Goal: Transaction & Acquisition: Purchase product/service

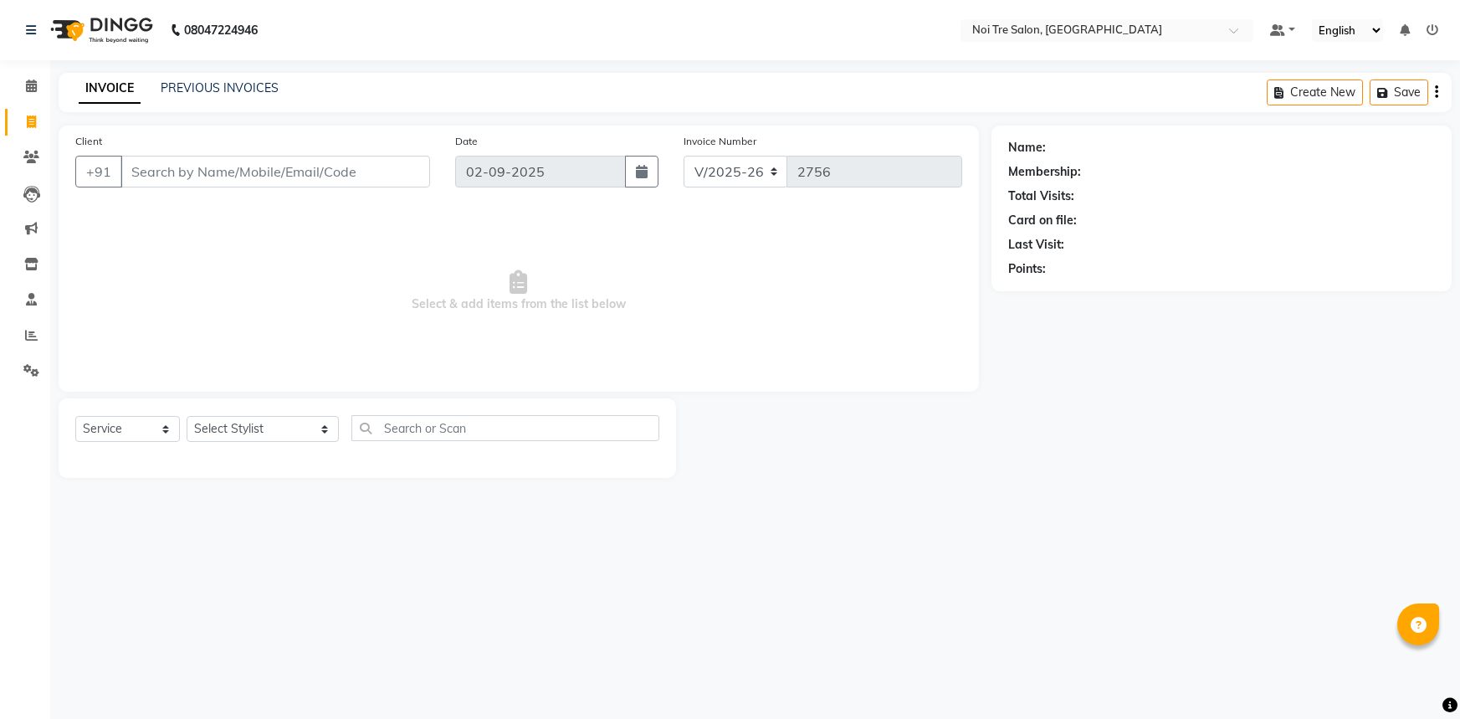
select select "3710"
select select "service"
type input "8527613365"
click at [392, 173] on span "Add Client" at bounding box center [387, 171] width 66 height 17
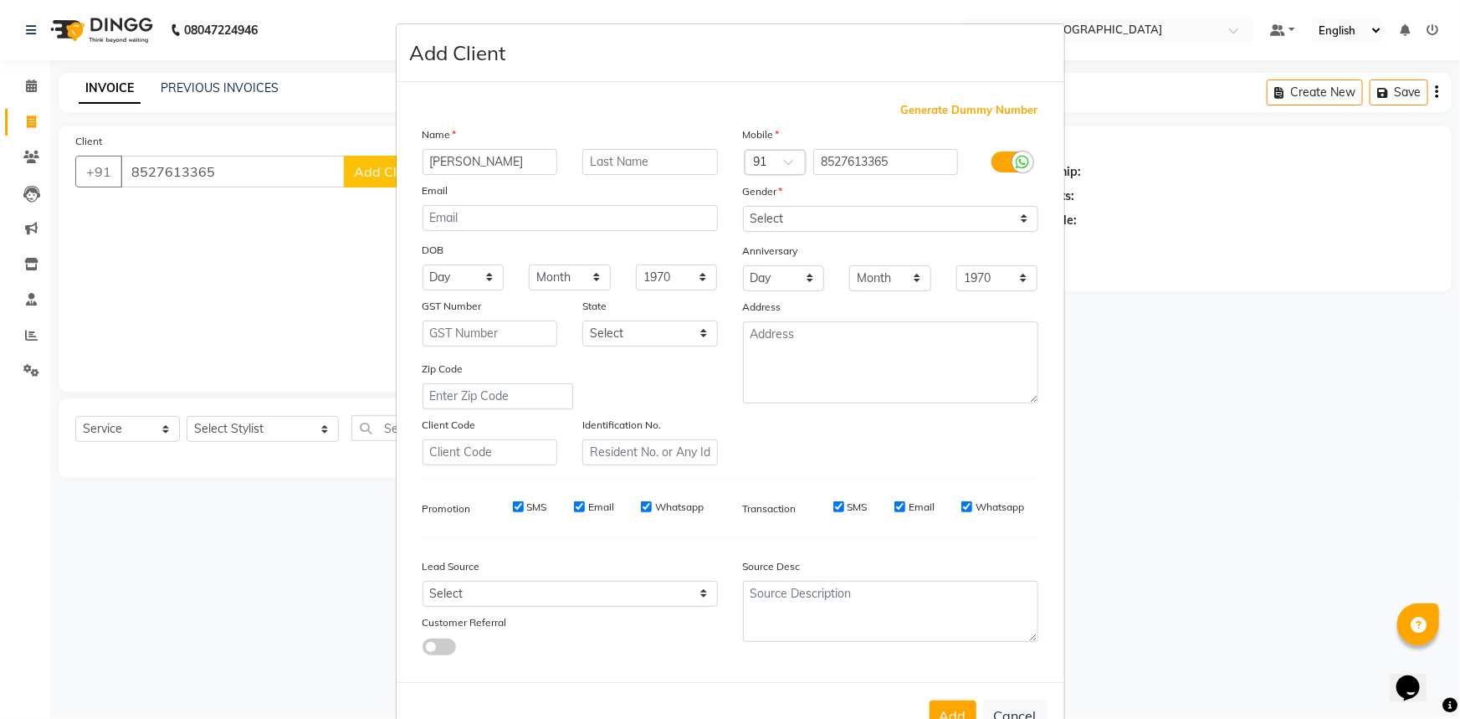
type input "SURYA"
type input "PRASHANT"
click at [820, 222] on select "Select Male Female Other Prefer Not To Say" at bounding box center [890, 219] width 295 height 26
select select "female"
click at [743, 206] on select "Select Male Female Other Prefer Not To Say" at bounding box center [890, 219] width 295 height 26
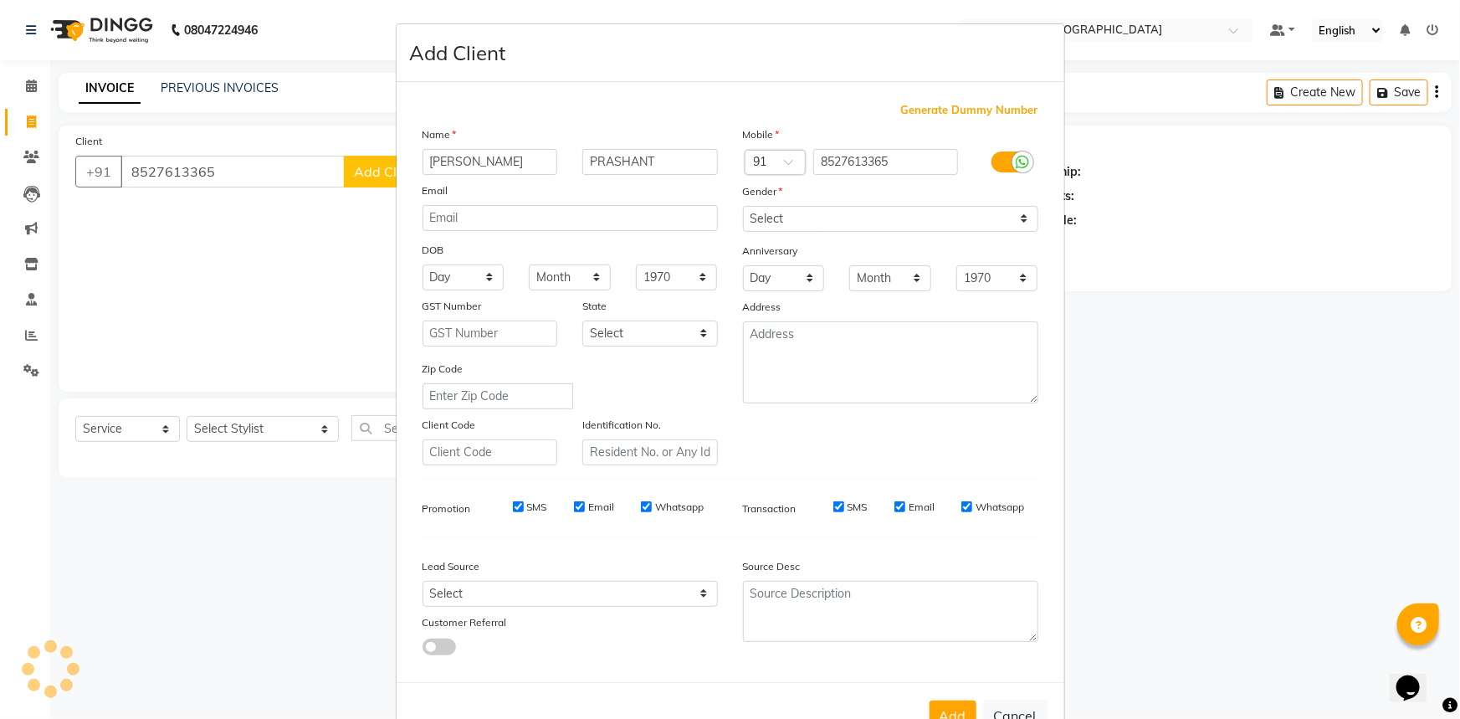
click at [613, 581] on div "Lead Source" at bounding box center [570, 568] width 320 height 23
click at [613, 594] on select "Select Walk-in Referral Internet Friend Word of Mouth Advertisement Facebook Ju…" at bounding box center [570, 594] width 295 height 26
select select "39515"
click at [423, 584] on select "Select Walk-in Referral Internet Friend Word of Mouth Advertisement Facebook Ju…" at bounding box center [570, 594] width 295 height 26
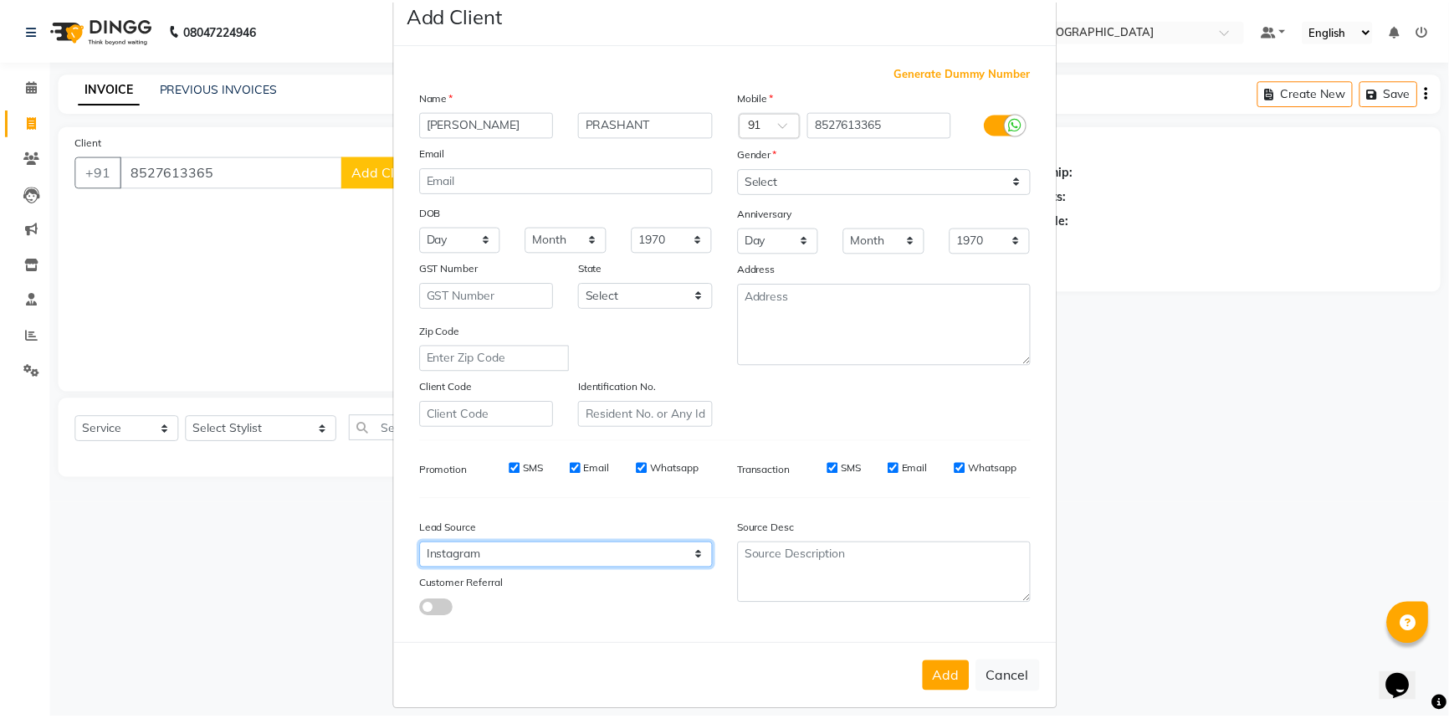
scroll to position [59, 0]
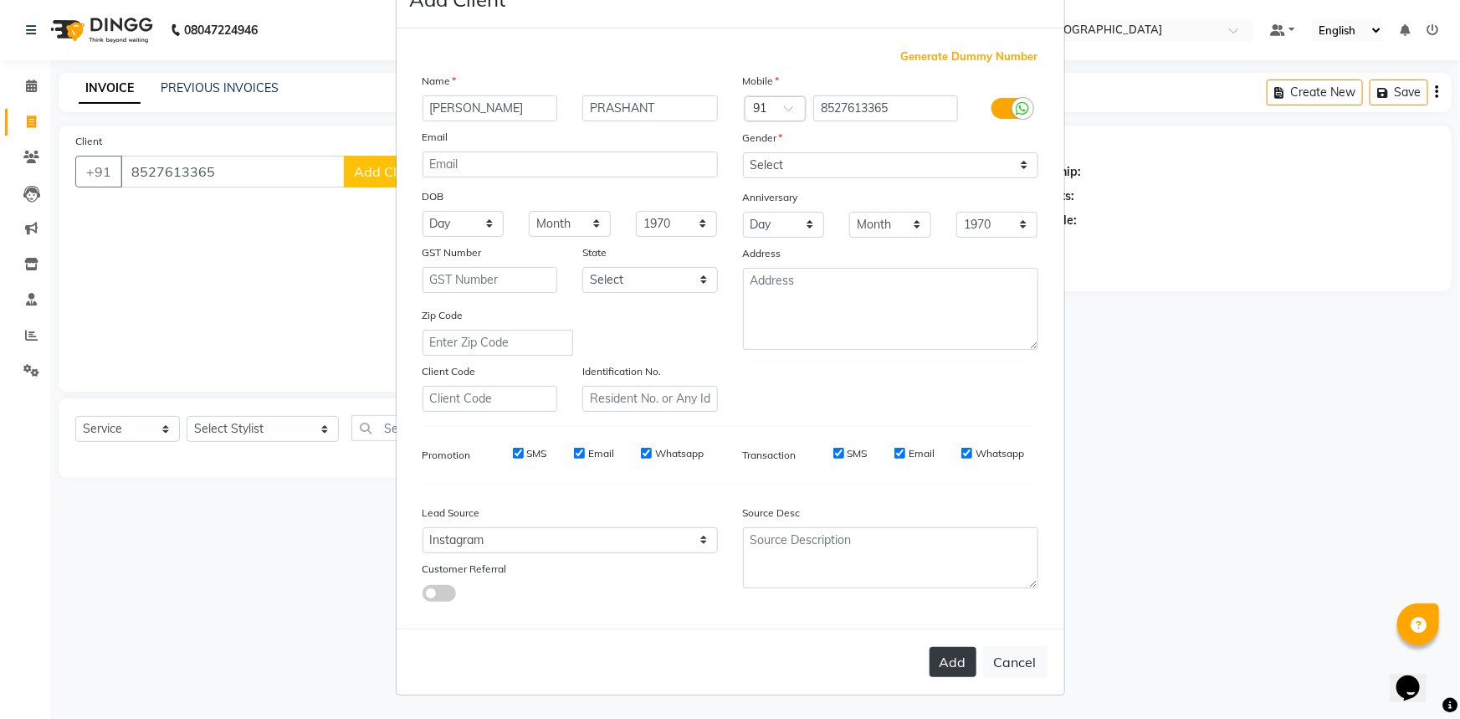
click at [953, 668] on button "Add" at bounding box center [953, 662] width 47 height 30
select select
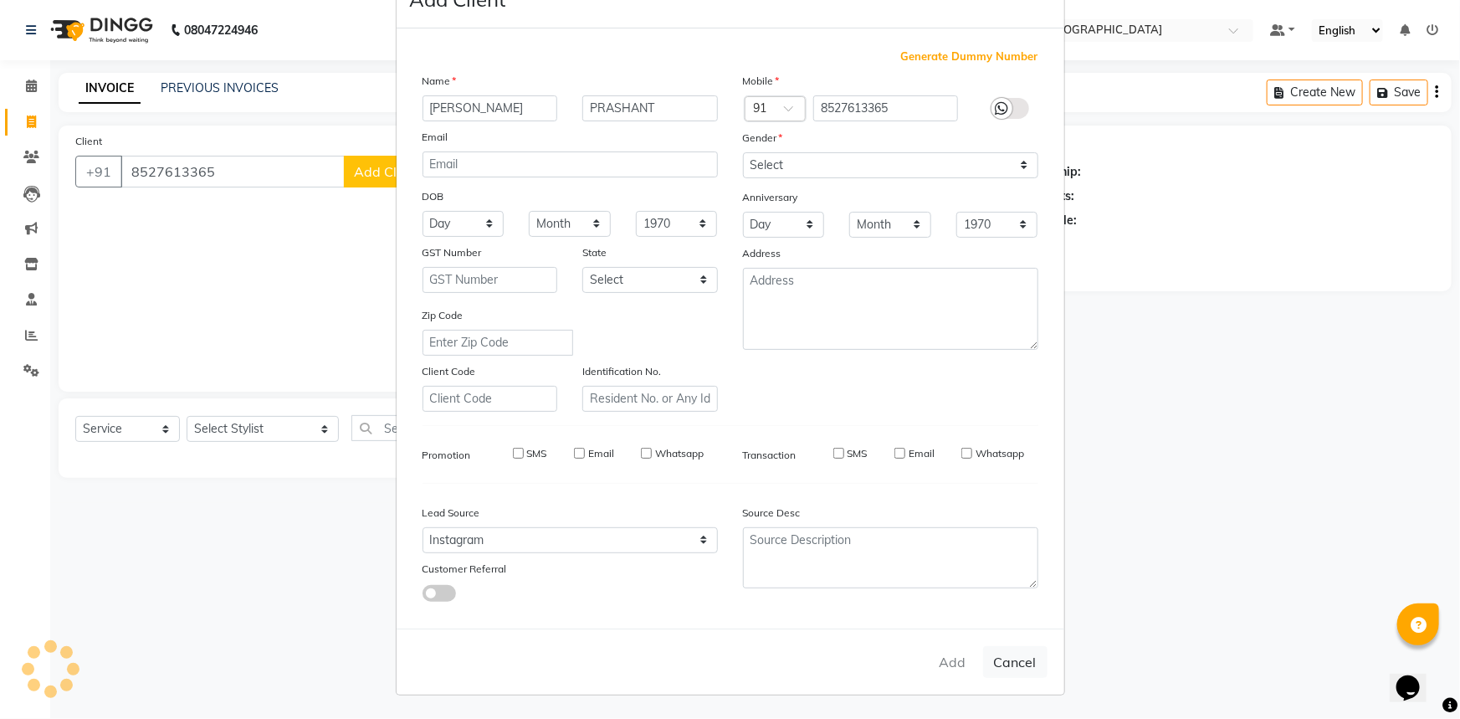
select select
checkbox input "false"
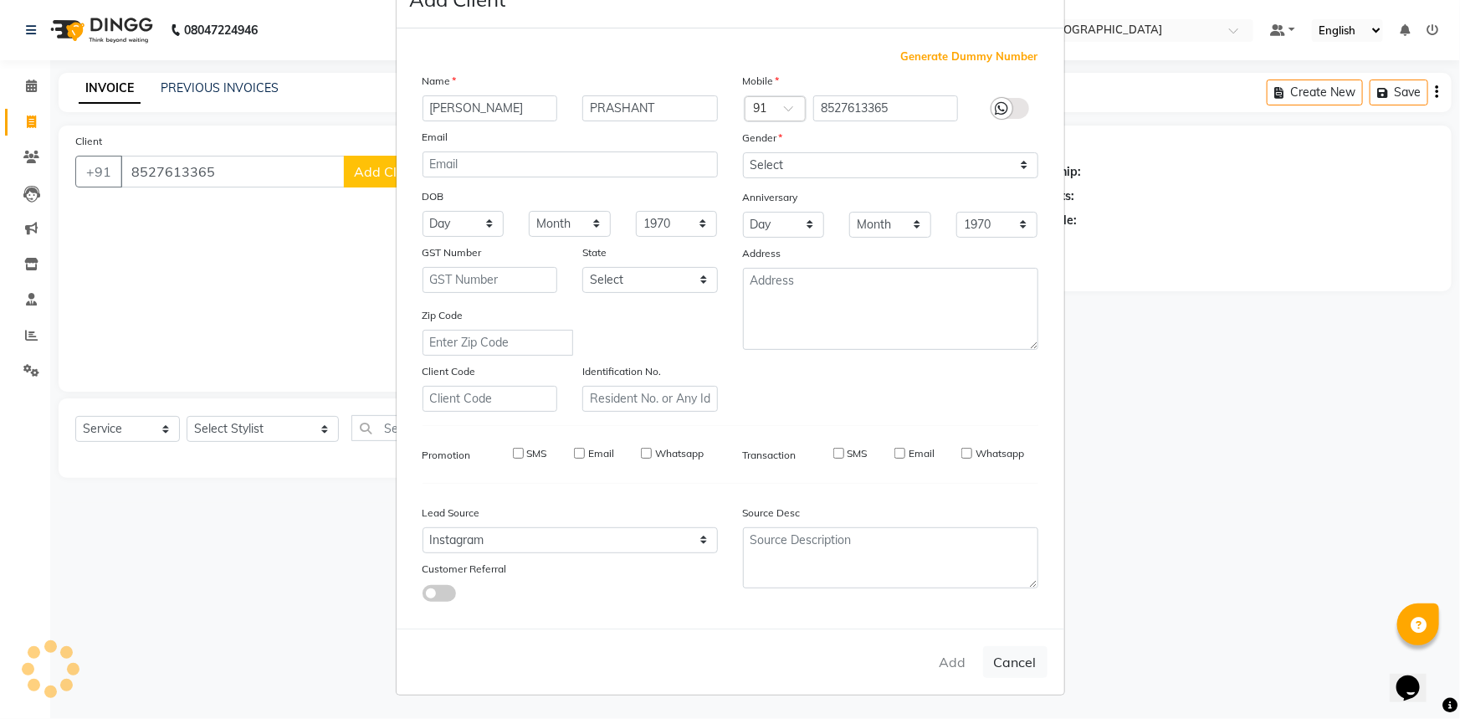
checkbox input "false"
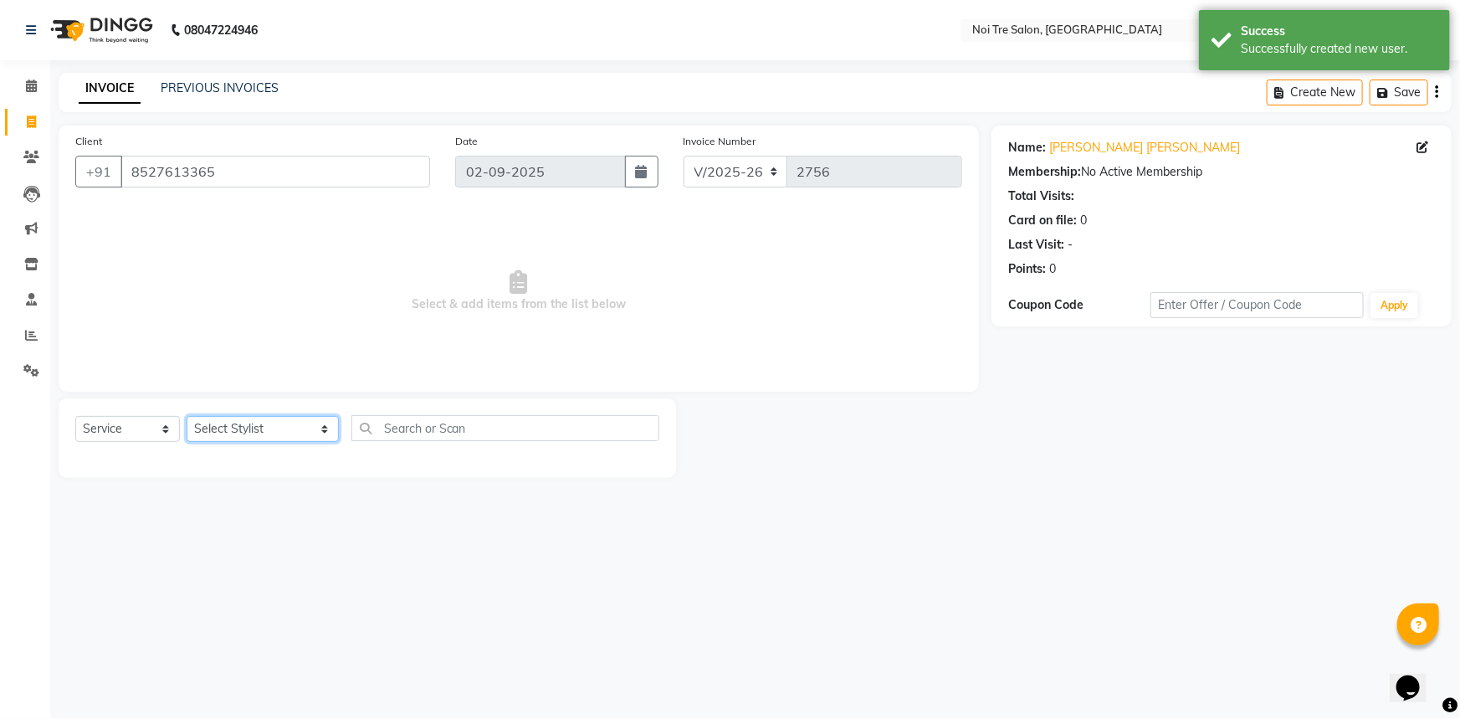
click at [214, 426] on select "Select Stylist AFSAR AKRAM ARPIT STYLE DIRECTOR Curls Color Ashok aslam ASLAM A…" at bounding box center [263, 429] width 152 height 26
select select "37891"
click at [187, 416] on select "Select Stylist AFSAR AKRAM ARPIT STYLE DIRECTOR Curls Color Ashok aslam ASLAM A…" at bounding box center [263, 429] width 152 height 26
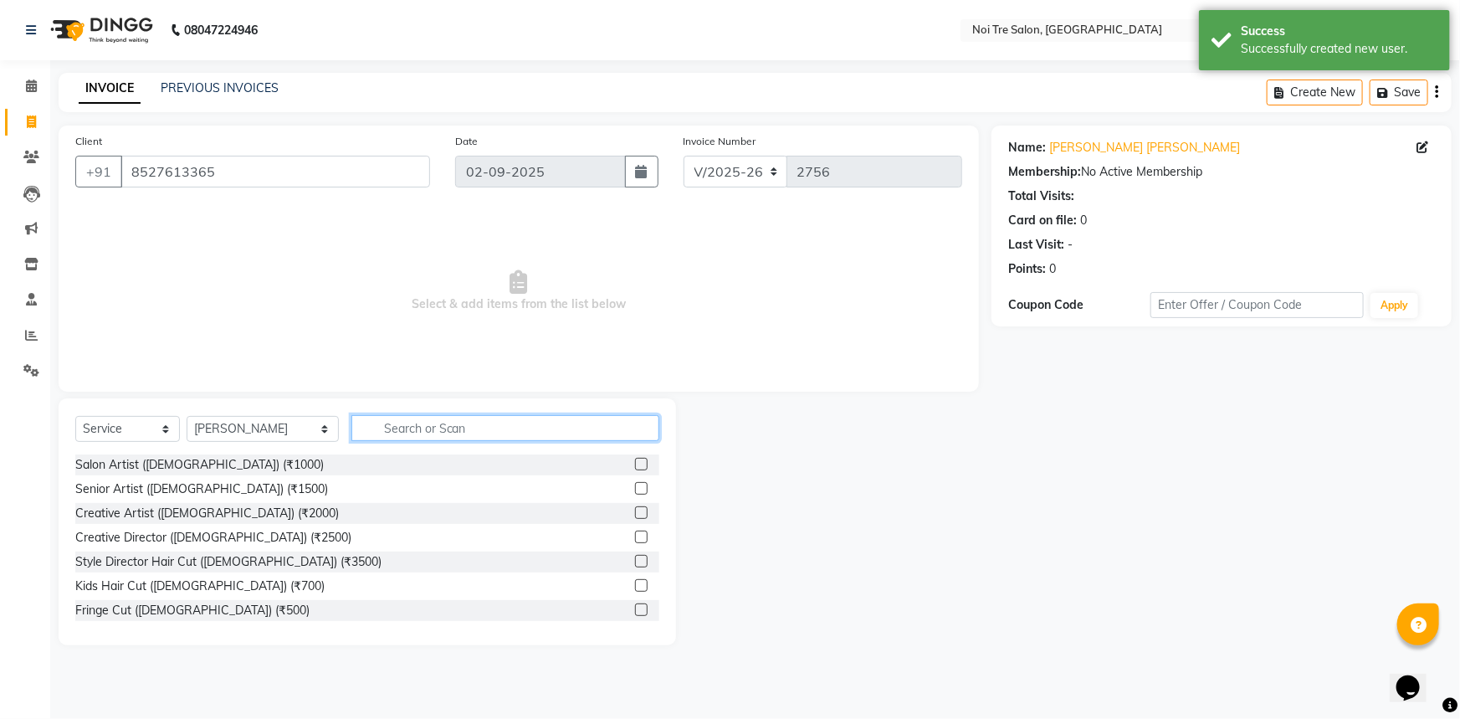
click at [357, 423] on input "text" at bounding box center [505, 428] width 309 height 26
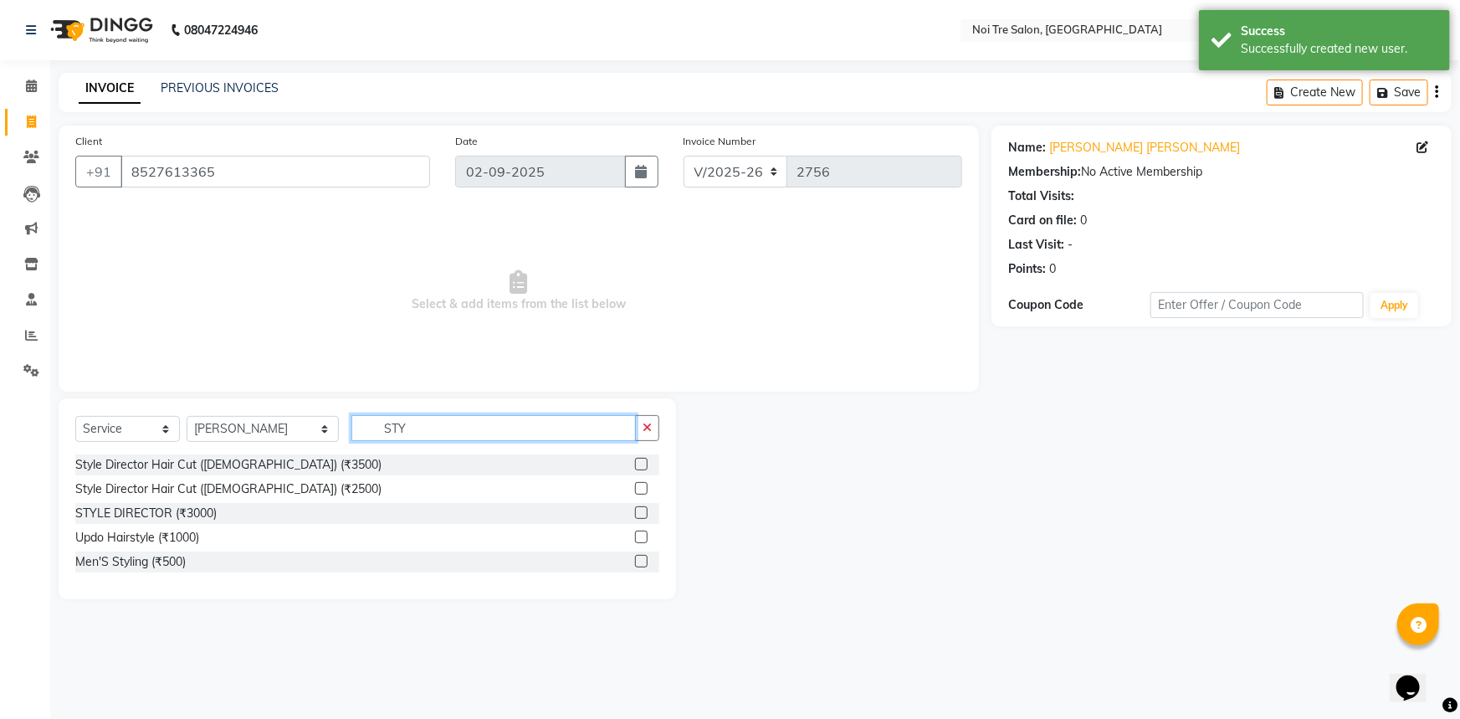
type input "STY"
click at [639, 464] on label at bounding box center [641, 464] width 13 height 13
click at [639, 464] on input "checkbox" at bounding box center [640, 464] width 11 height 11
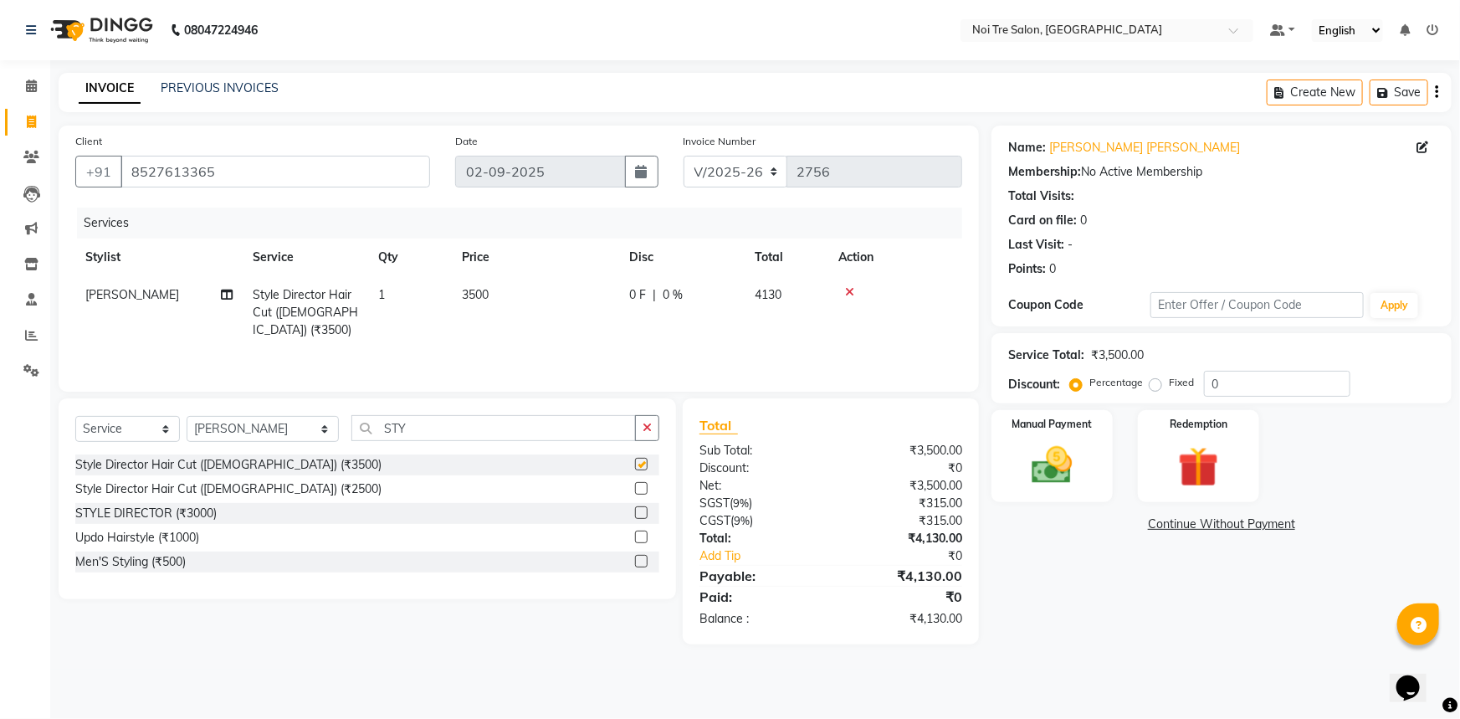
checkbox input "false"
click at [301, 426] on select "Select Stylist AFSAR AKRAM ARPIT STYLE DIRECTOR Curls Color Ashok aslam ASLAM A…" at bounding box center [263, 429] width 152 height 26
click at [436, 414] on div "Select Service Product Membership Package Voucher Prepaid Gift Card Select Styl…" at bounding box center [368, 498] width 618 height 201
click at [1018, 460] on img at bounding box center [1052, 465] width 69 height 49
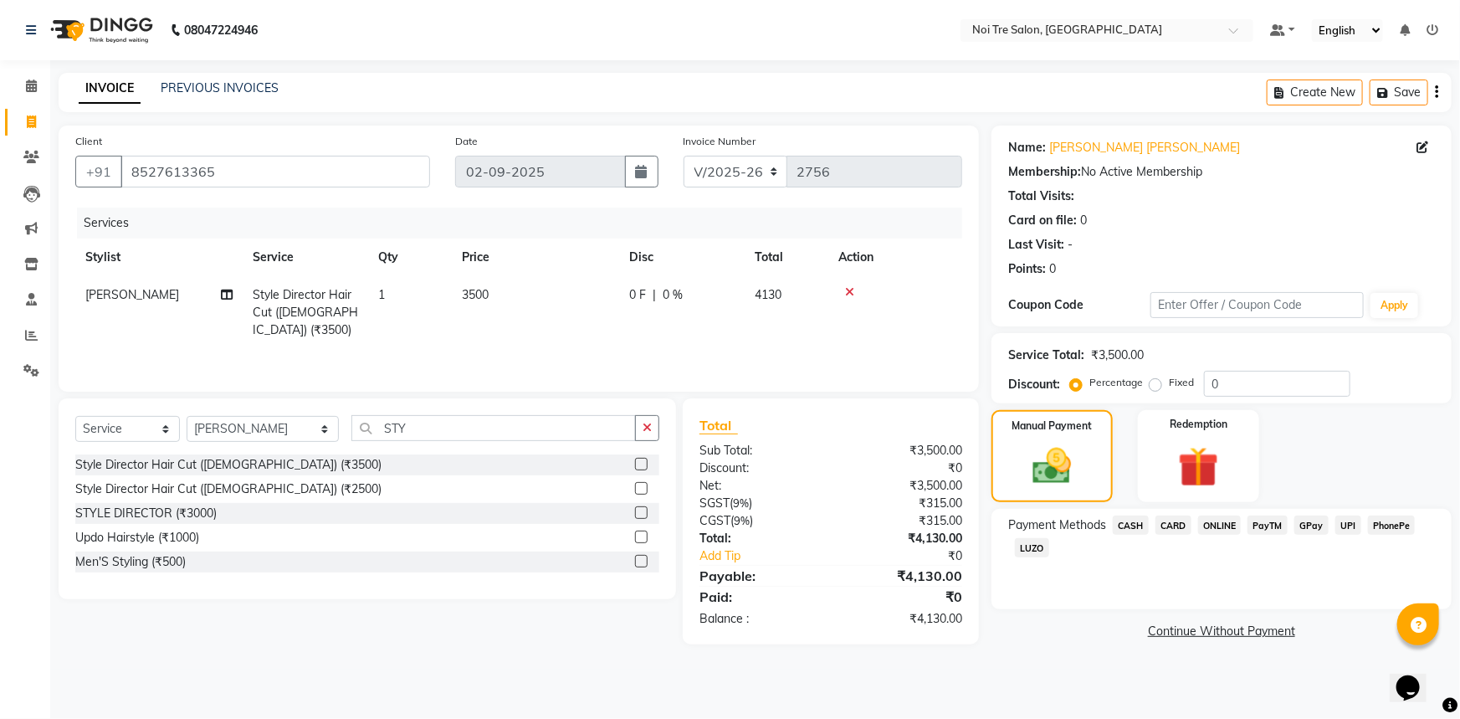
click at [1161, 520] on span "CARD" at bounding box center [1174, 524] width 36 height 19
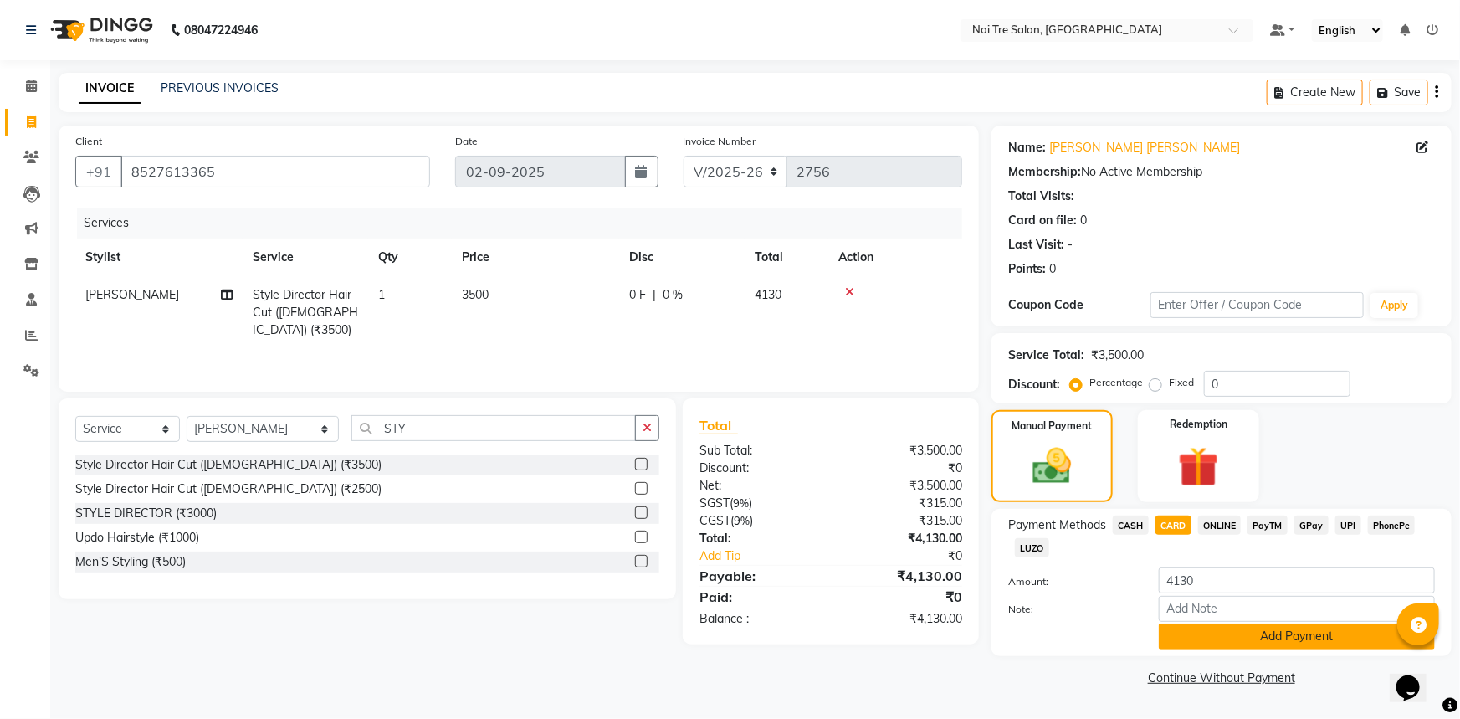
click at [1192, 633] on button "Add Payment" at bounding box center [1297, 636] width 276 height 26
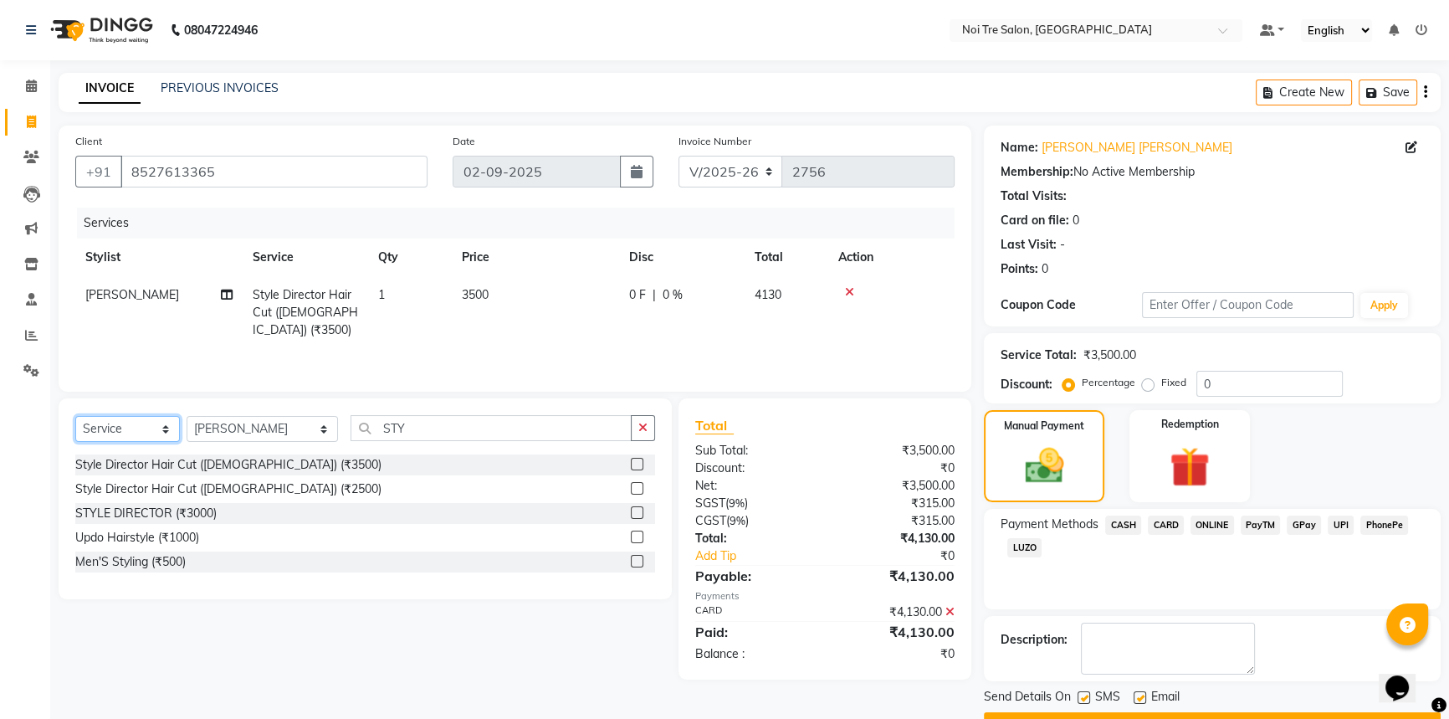
click at [154, 436] on select "Select Service Product Membership Package Voucher Prepaid Gift Card" at bounding box center [127, 429] width 105 height 26
click at [75, 416] on select "Select Service Product Membership Package Voucher Prepaid Gift Card" at bounding box center [127, 429] width 105 height 26
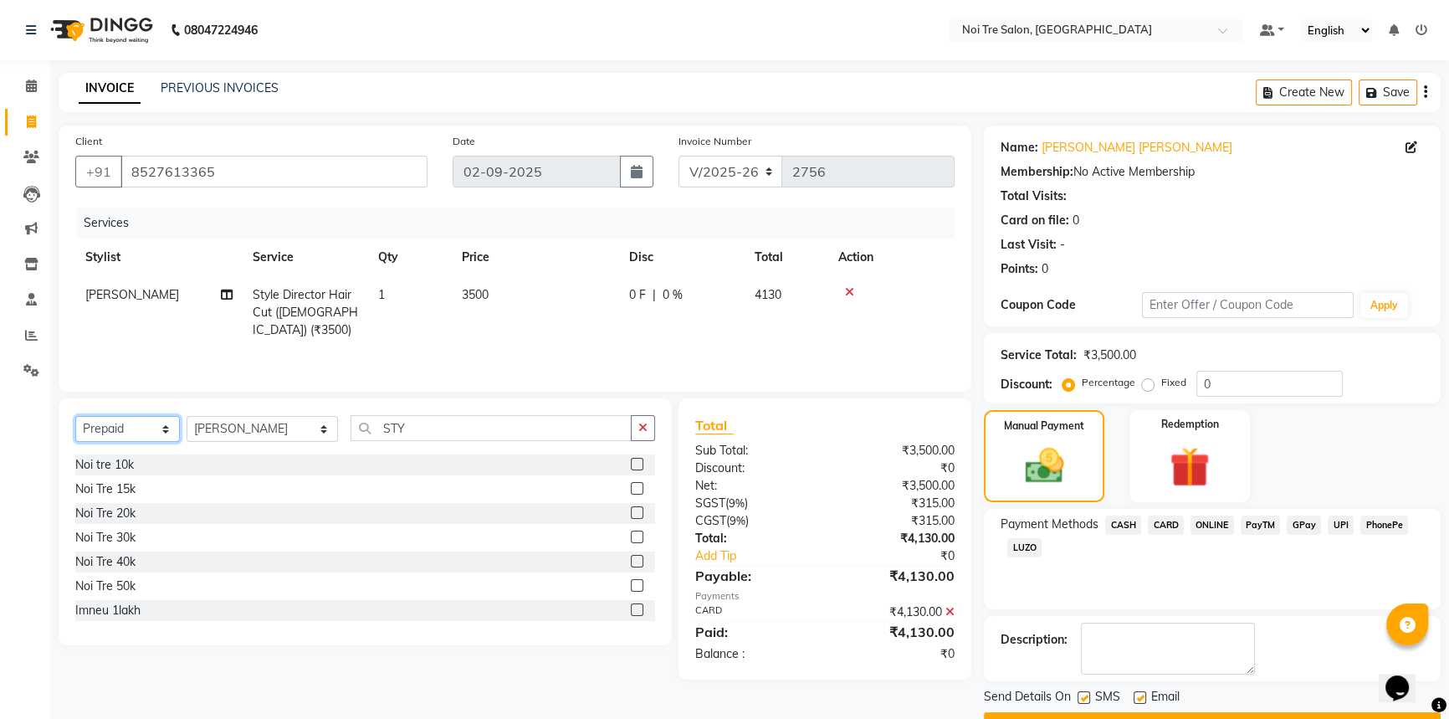
click at [151, 426] on select "Select Service Product Membership Package Voucher Prepaid Gift Card" at bounding box center [127, 429] width 105 height 26
click at [222, 494] on div "Noi Tre 15k" at bounding box center [365, 489] width 580 height 21
click at [169, 421] on select "Select Service Product Membership Package Voucher Prepaid Gift Card" at bounding box center [127, 429] width 105 height 26
select select "V"
click at [75, 416] on select "Select Service Product Membership Package Voucher Prepaid Gift Card" at bounding box center [127, 429] width 105 height 26
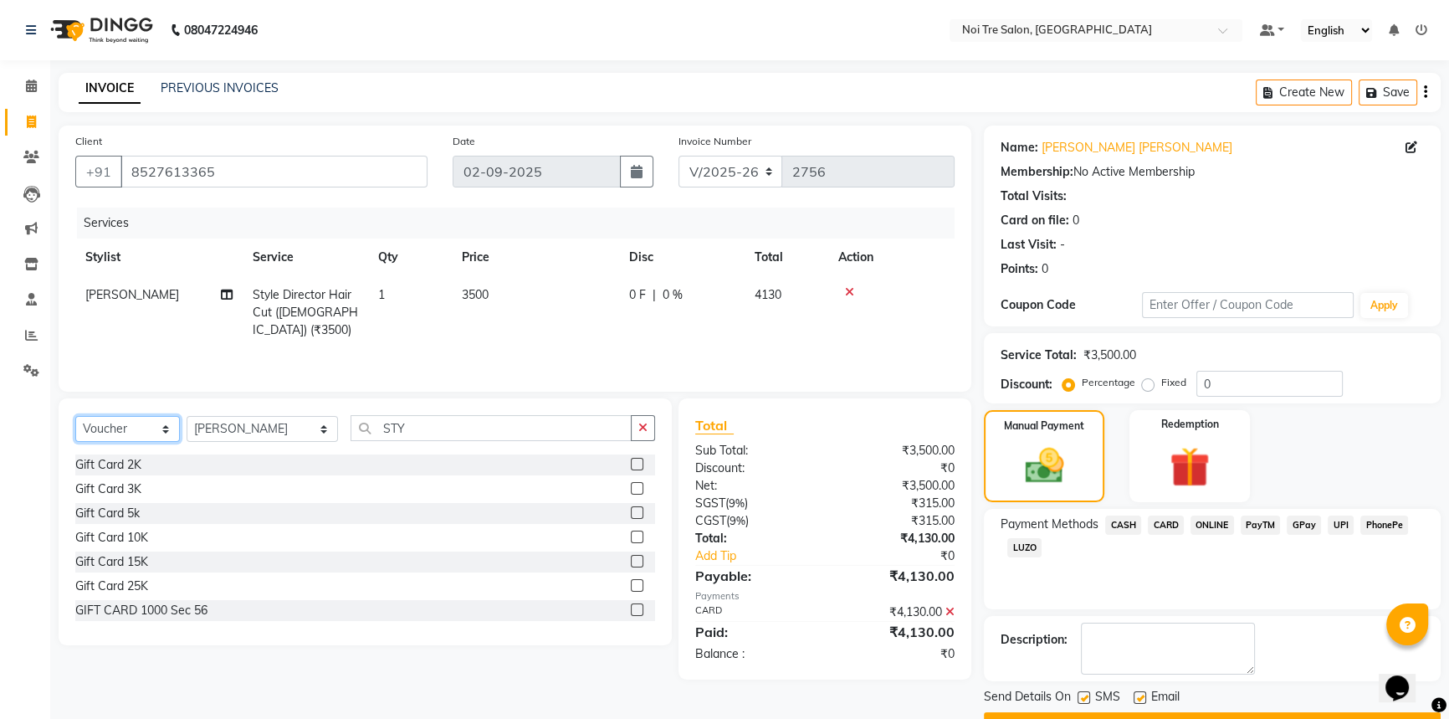
scroll to position [43, 0]
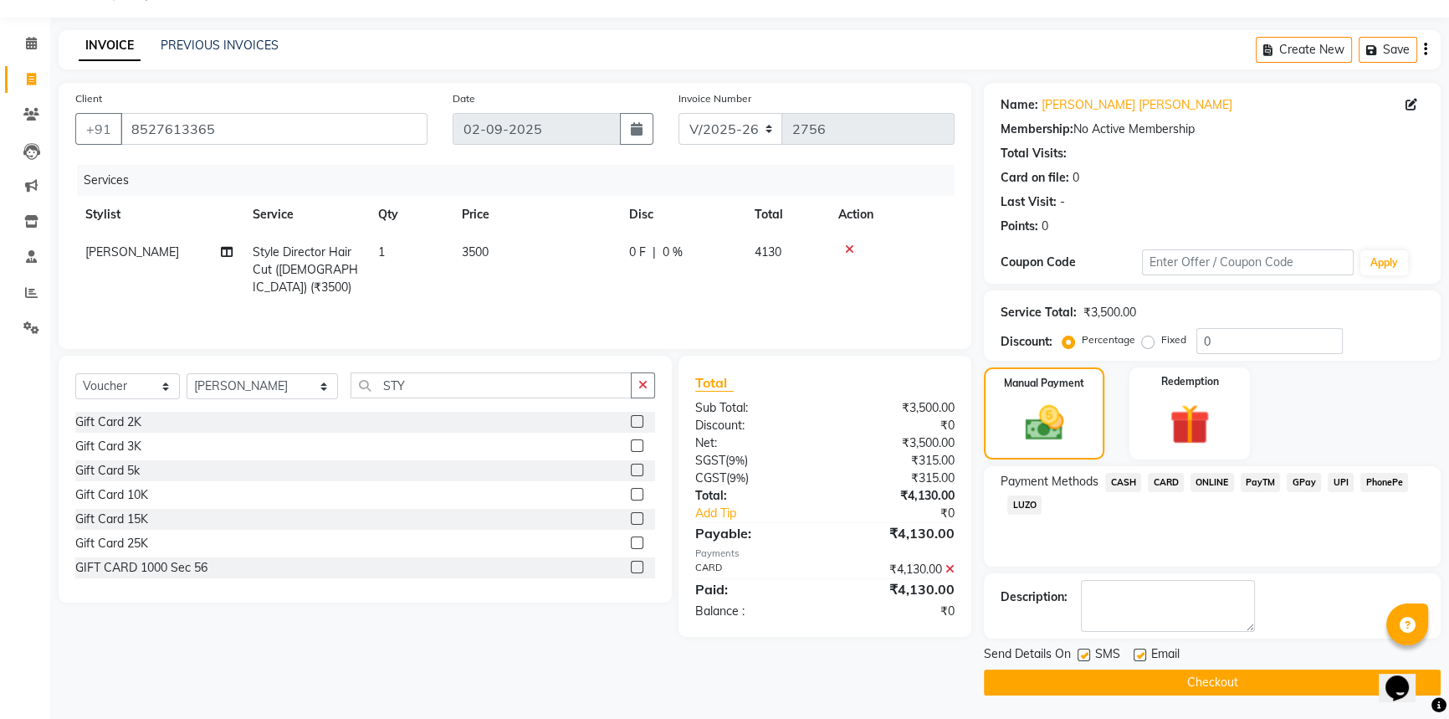
click at [1212, 672] on button "Checkout" at bounding box center [1212, 682] width 457 height 26
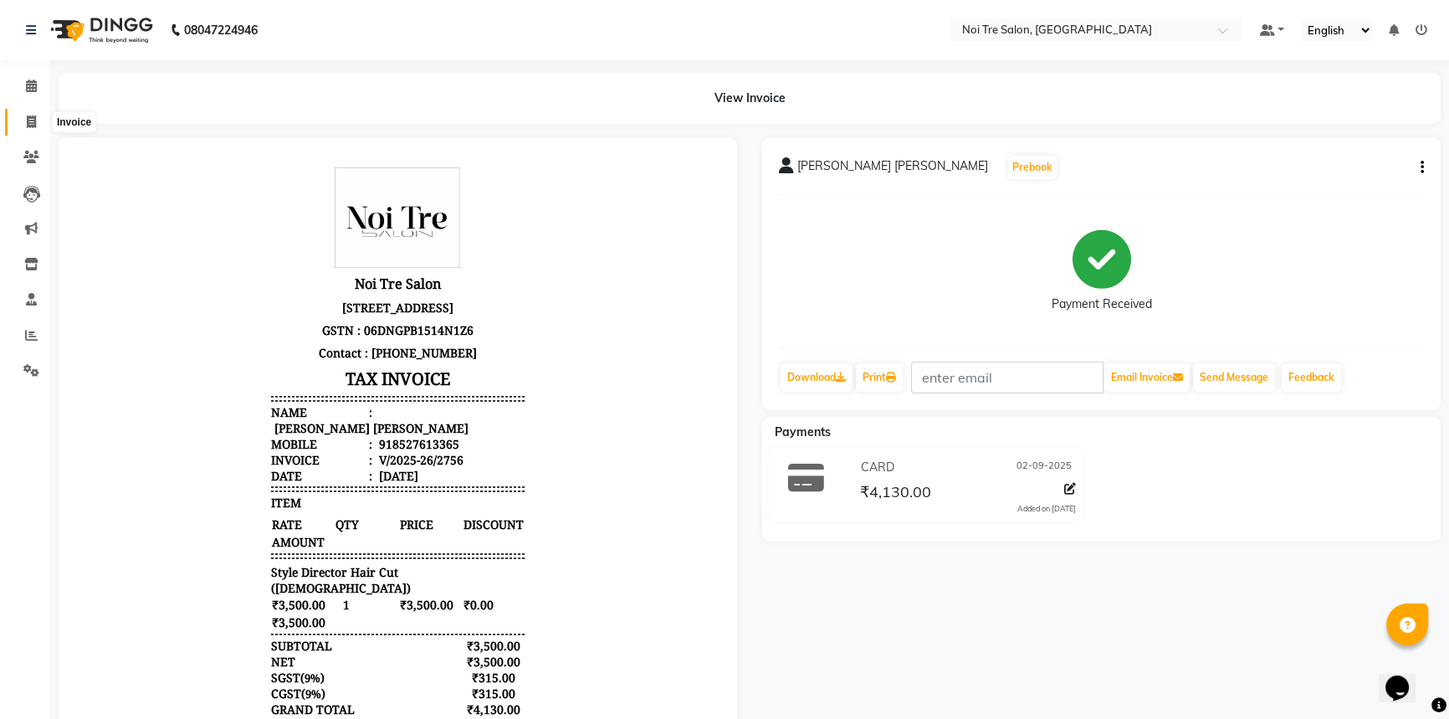
click at [27, 117] on icon at bounding box center [31, 121] width 9 height 13
select select "service"
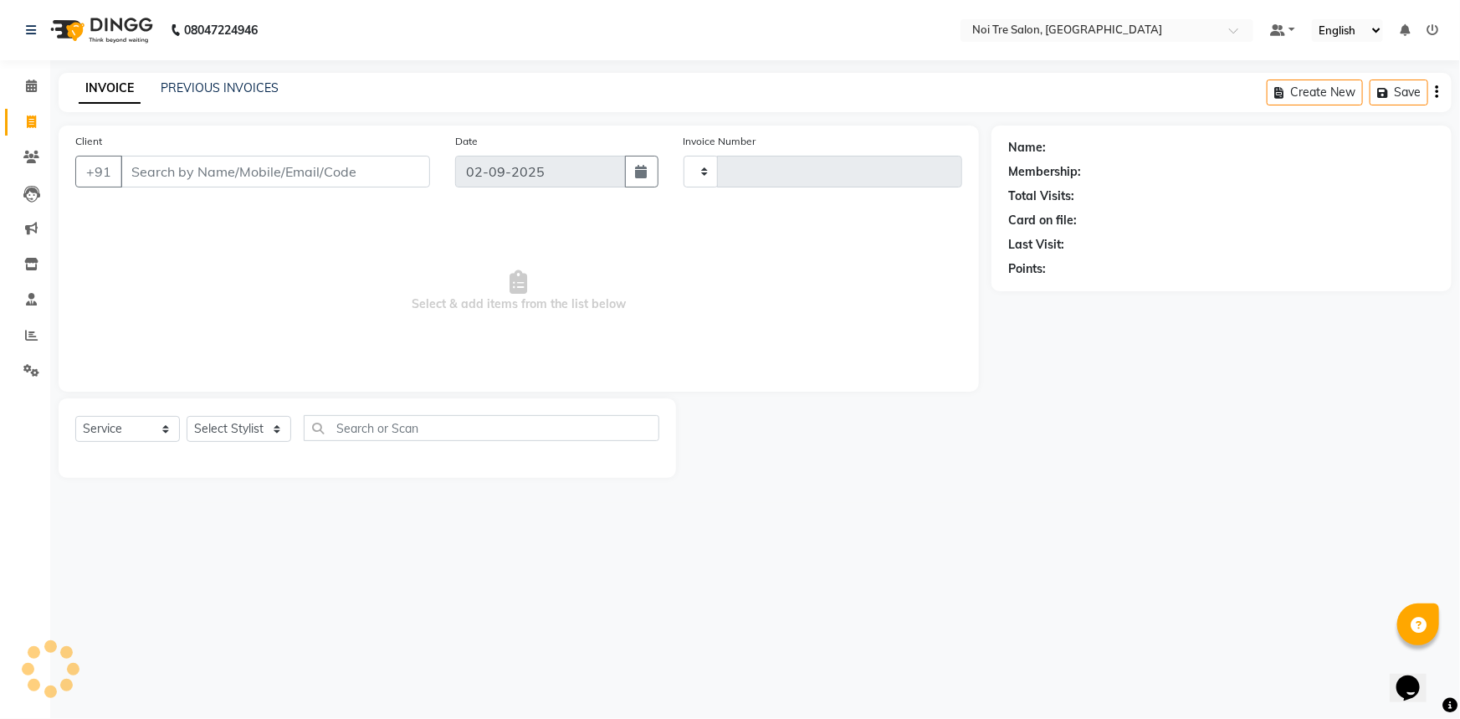
type input "2757"
select select "3710"
click at [27, 342] on span at bounding box center [31, 335] width 29 height 19
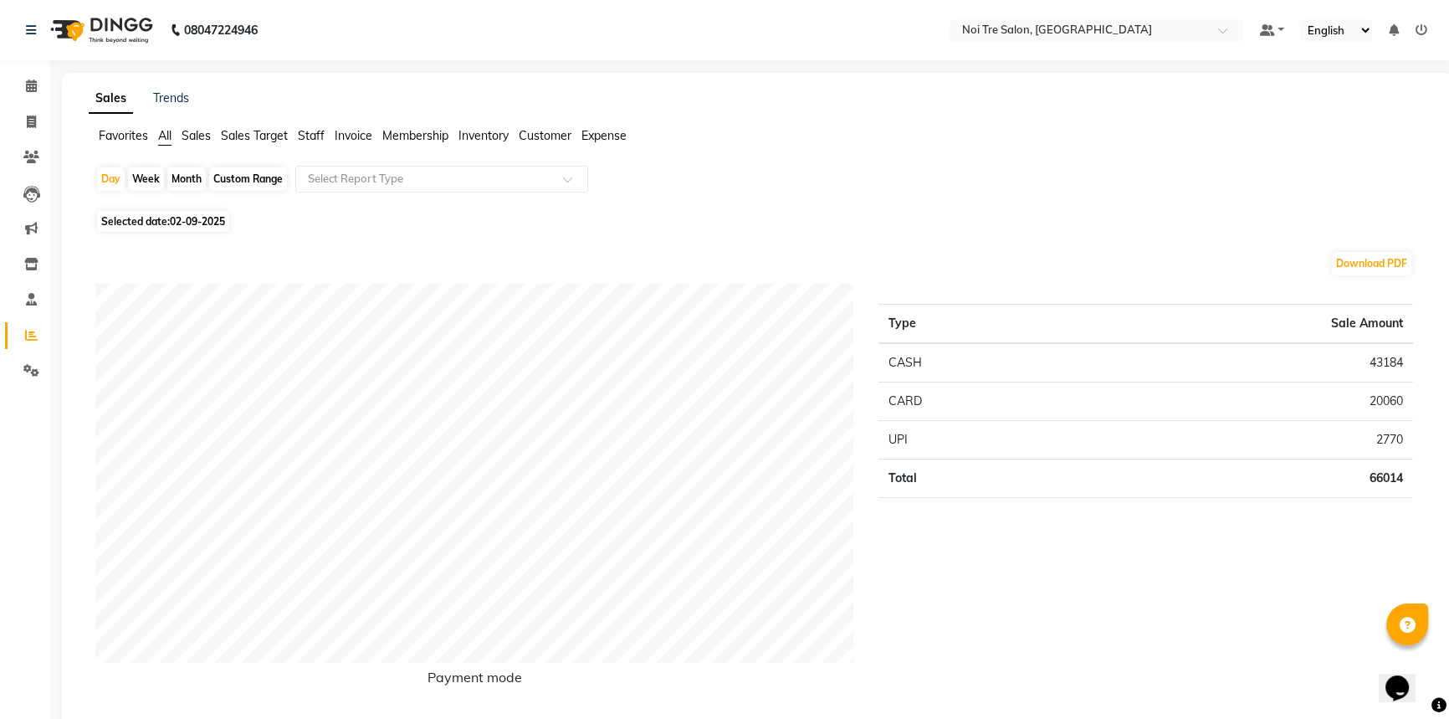
click at [316, 138] on span "Staff" at bounding box center [311, 135] width 27 height 15
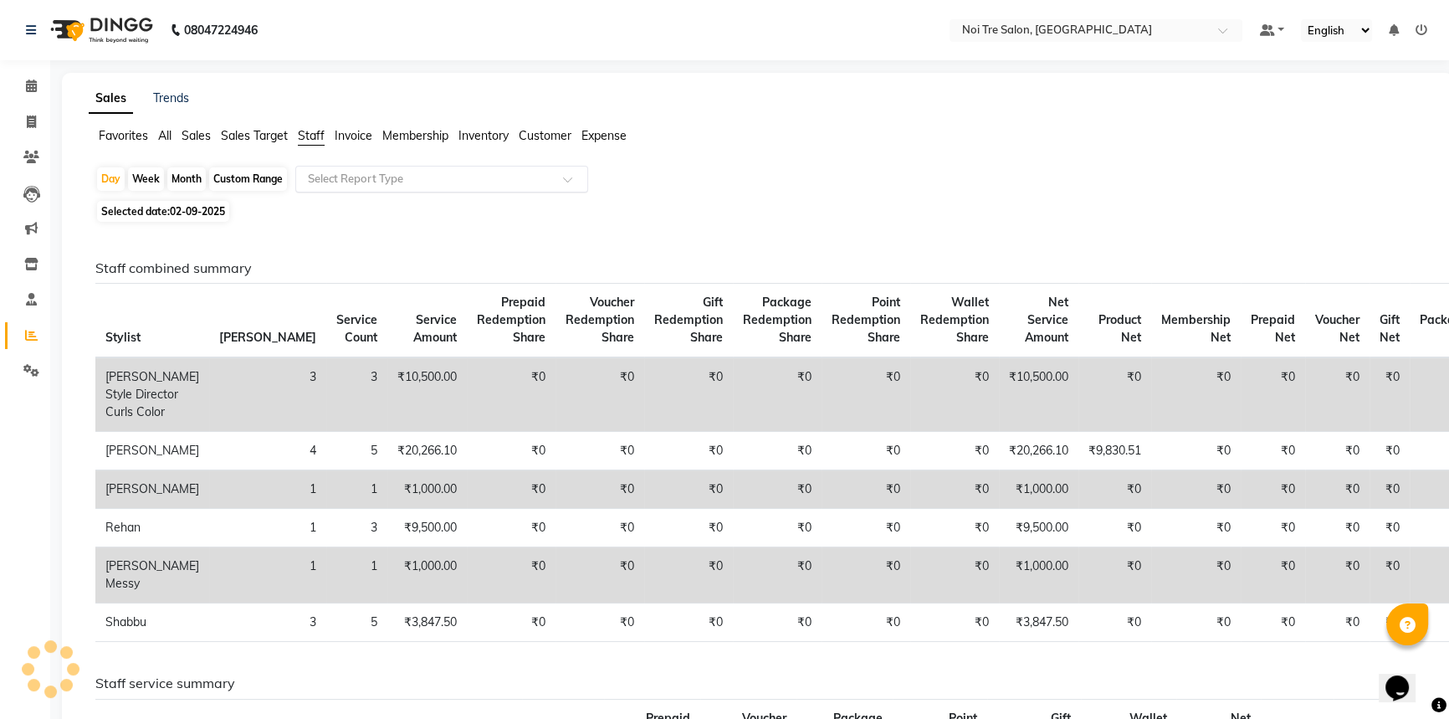
click at [427, 184] on input "text" at bounding box center [425, 179] width 241 height 17
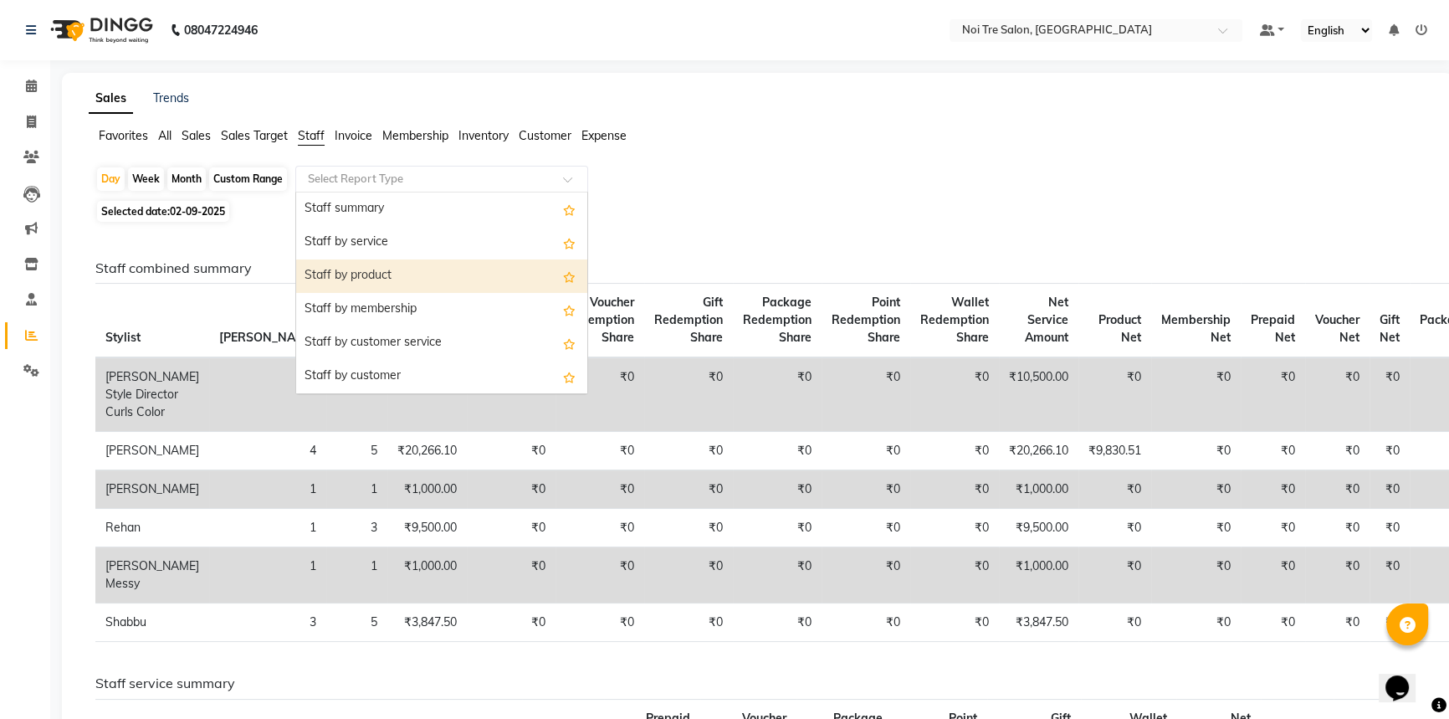
click at [413, 286] on div "Staff by product" at bounding box center [441, 275] width 291 height 33
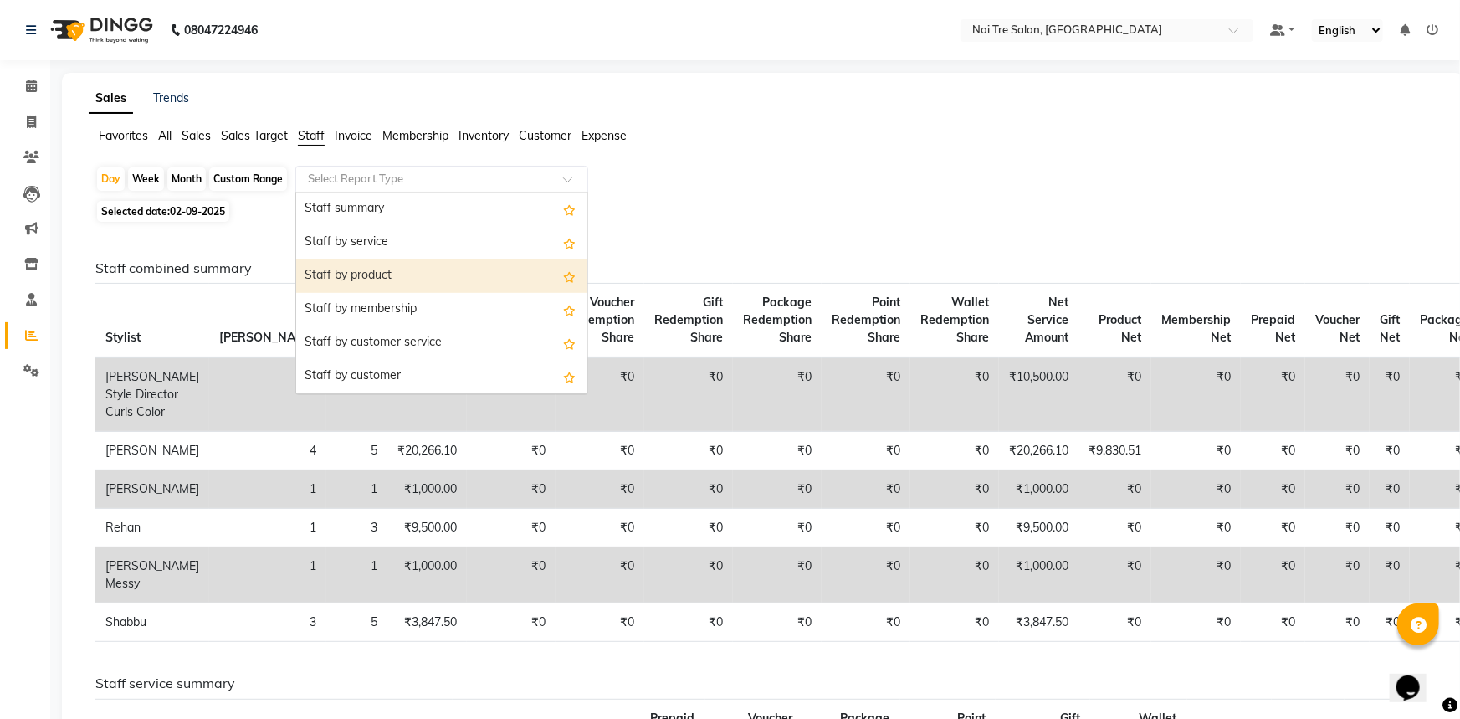
select select "full_report"
select select "csv"
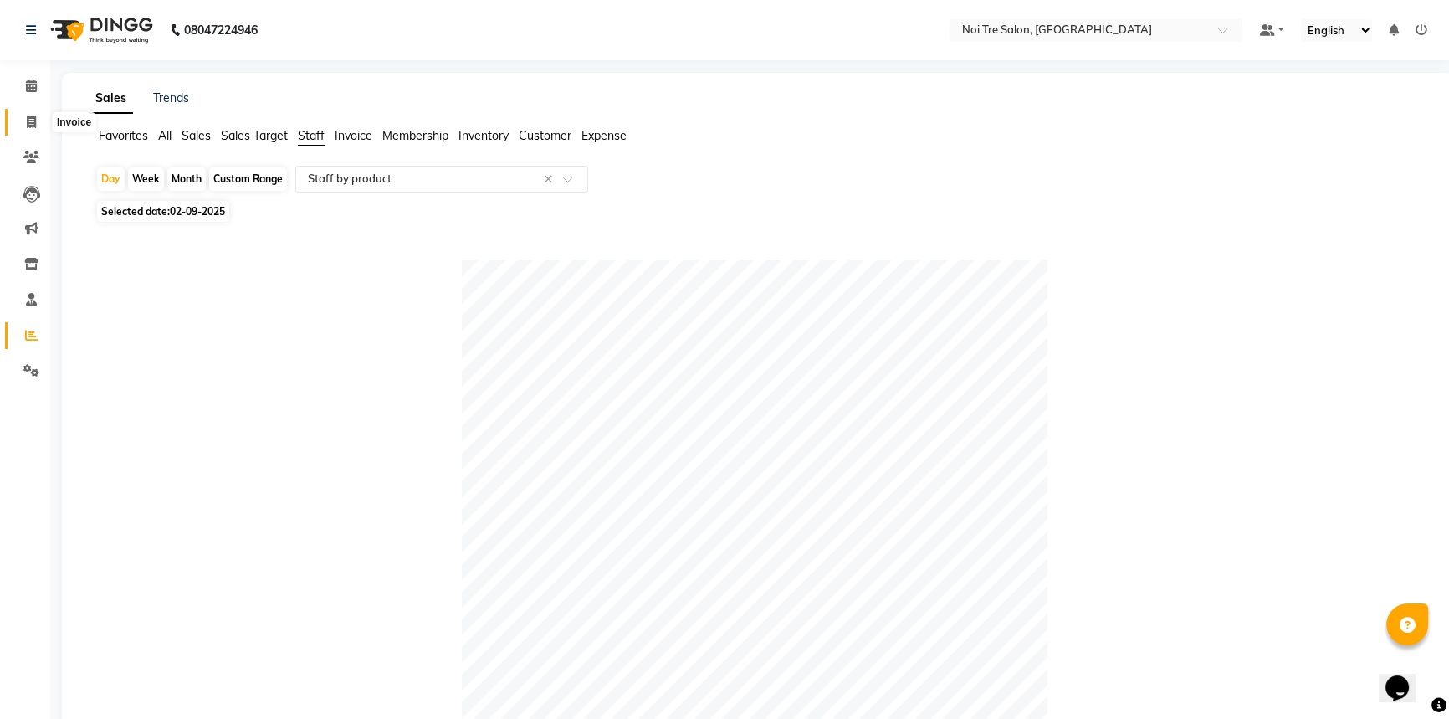
click at [33, 131] on span at bounding box center [31, 122] width 29 height 19
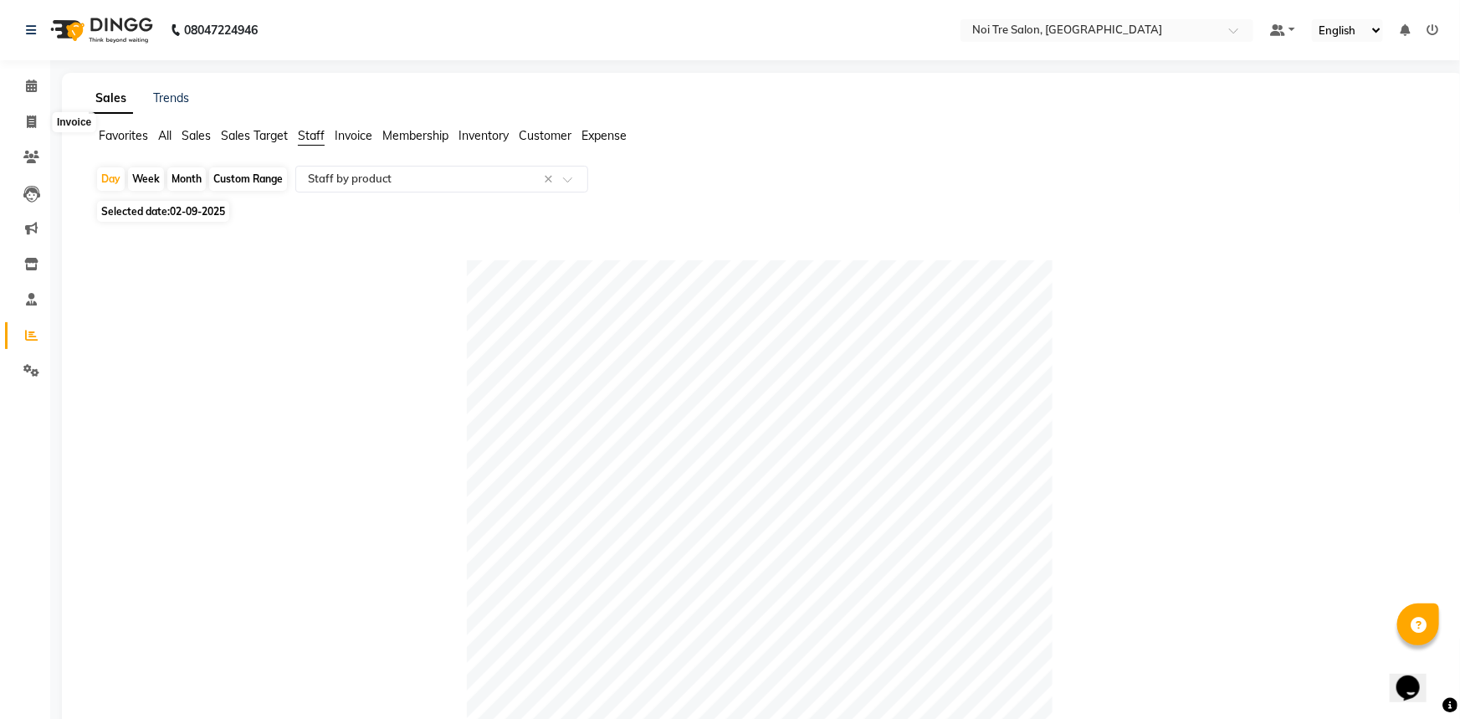
select select "service"
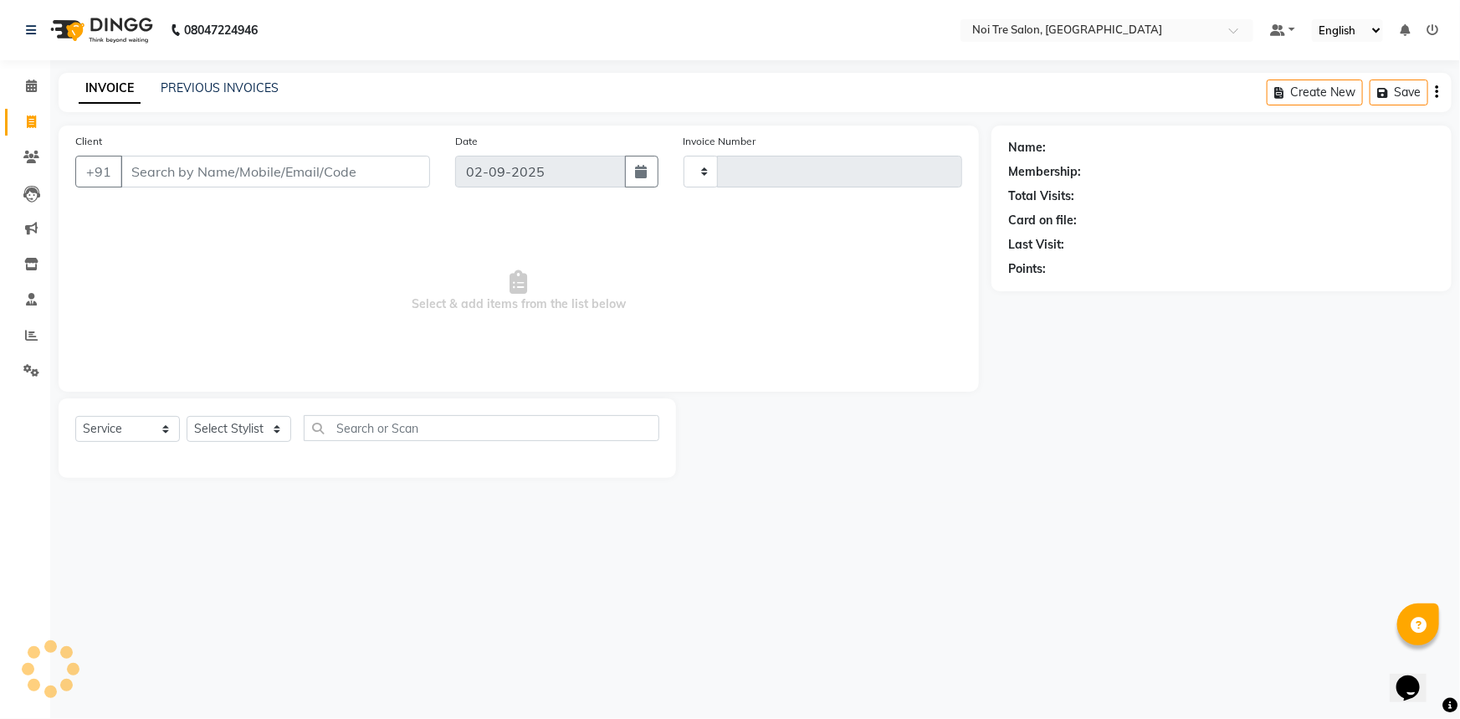
type input "2757"
select select "3710"
click at [258, 91] on link "PREVIOUS INVOICES" at bounding box center [220, 87] width 118 height 15
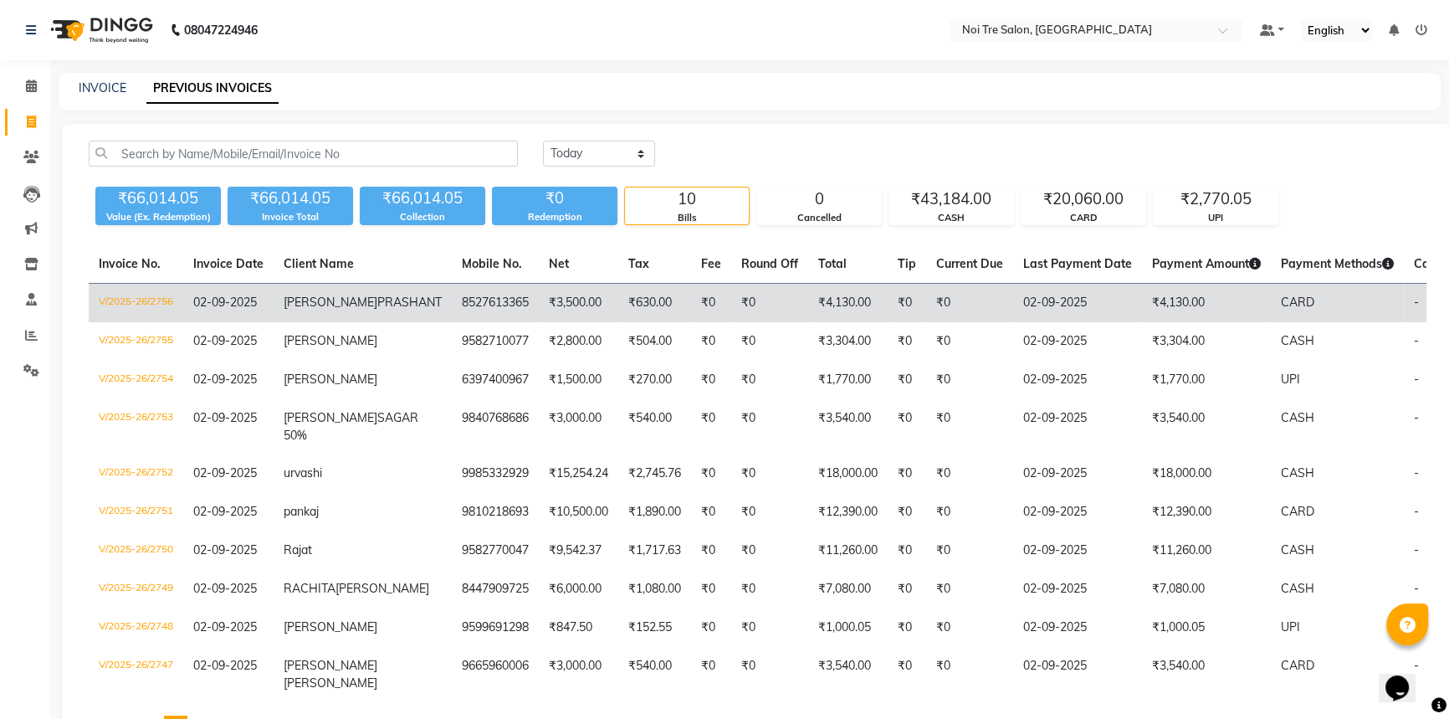
scroll to position [120, 0]
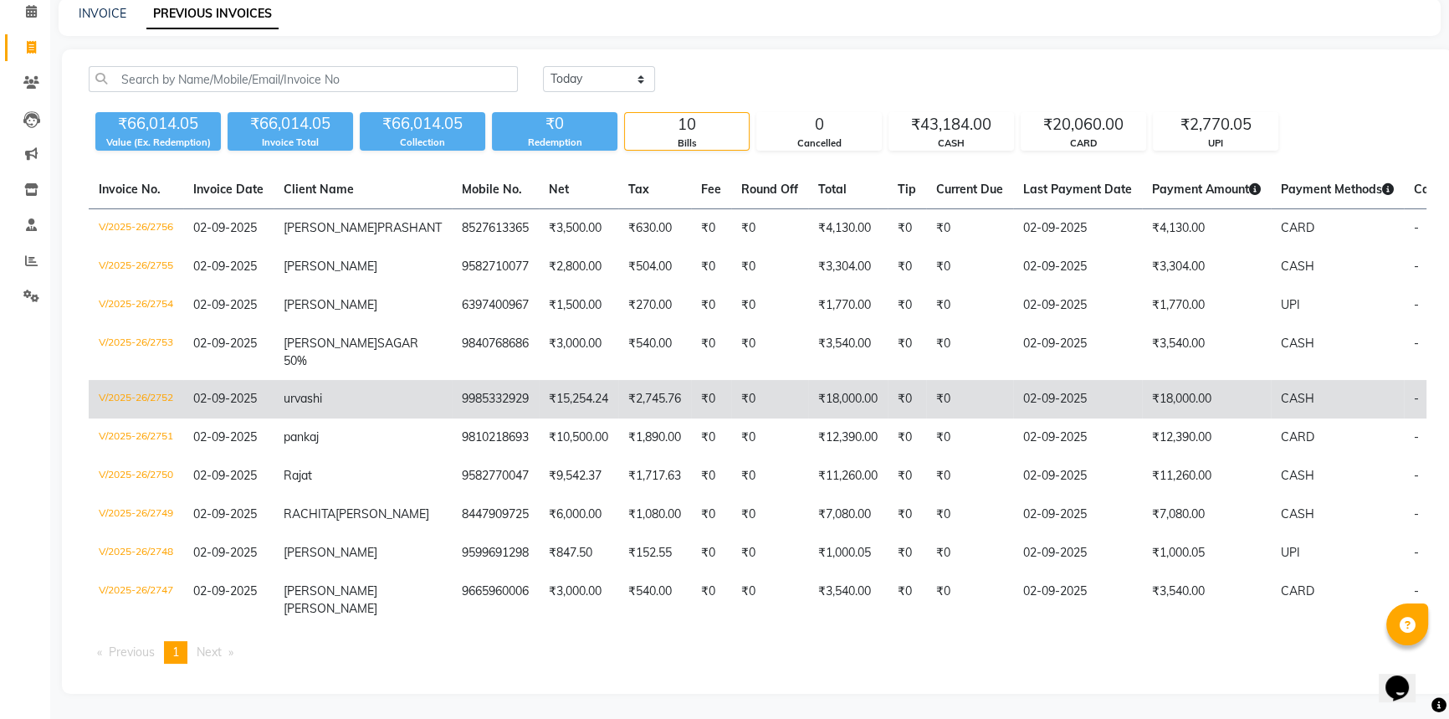
click at [1145, 380] on td "₹18,000.00" at bounding box center [1206, 399] width 129 height 38
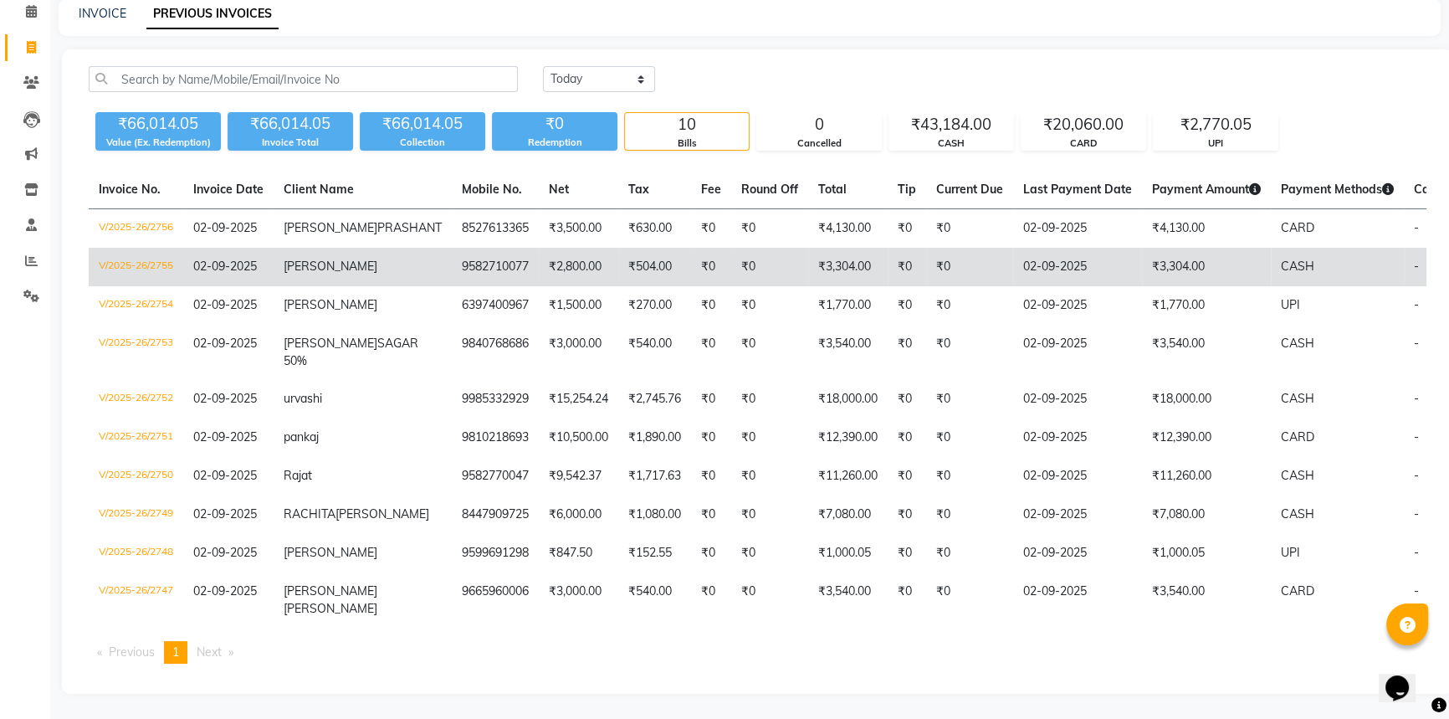
click at [1013, 252] on td "02-09-2025" at bounding box center [1077, 267] width 129 height 38
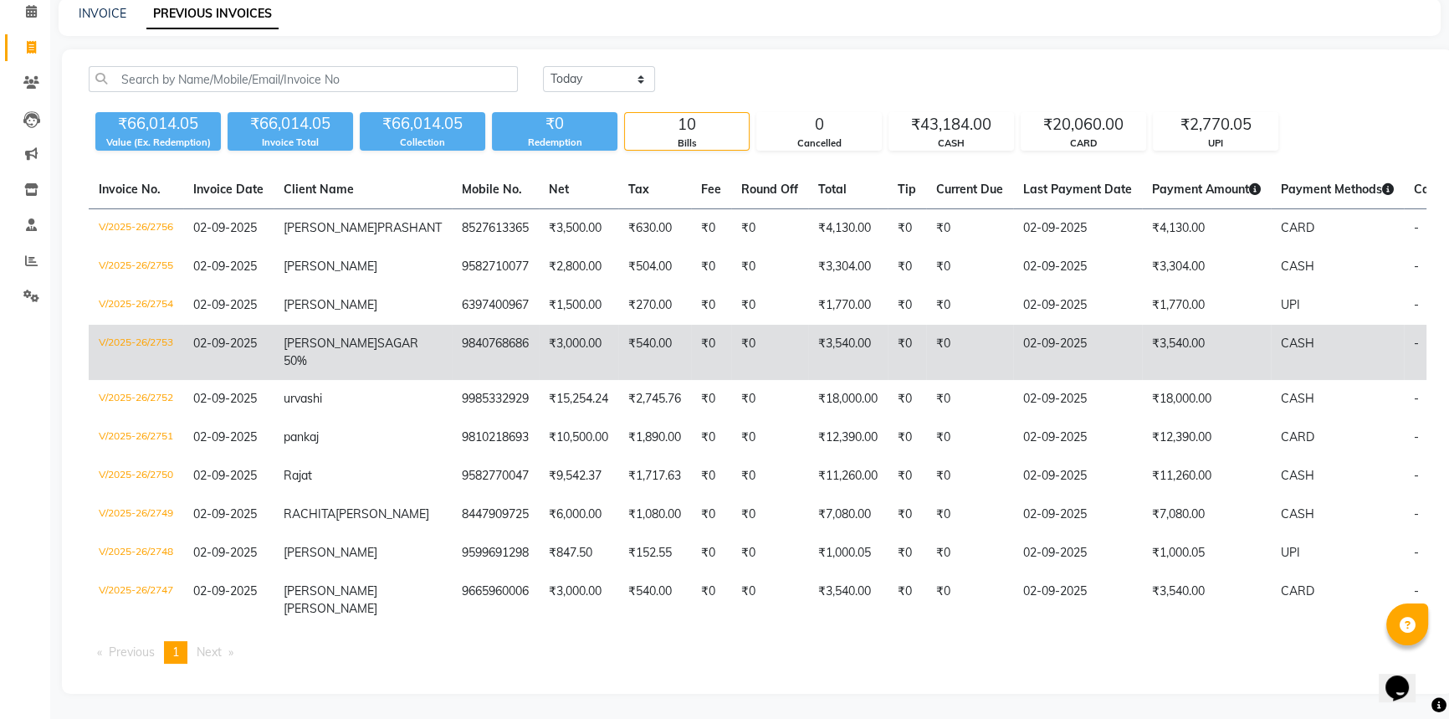
click at [1142, 325] on td "₹3,540.00" at bounding box center [1206, 352] width 129 height 55
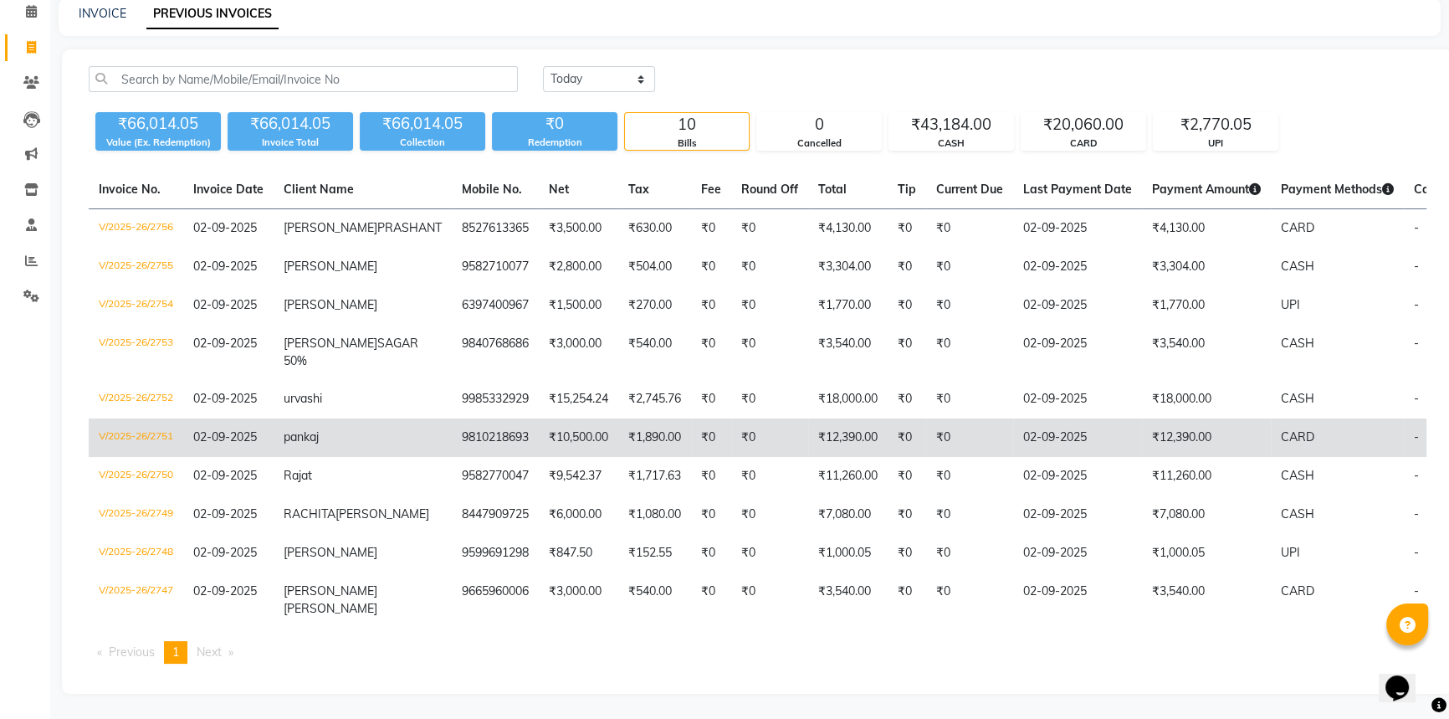
click at [1142, 418] on td "₹12,390.00" at bounding box center [1206, 437] width 129 height 38
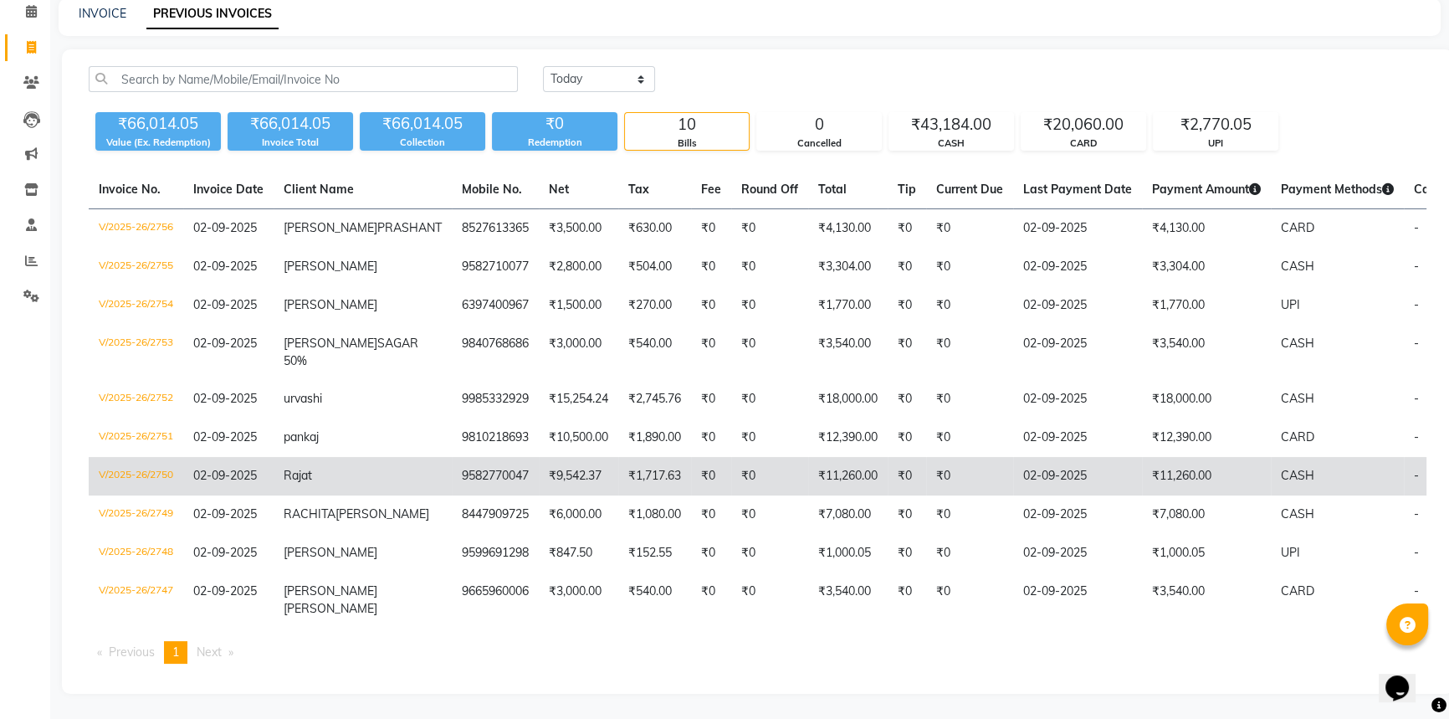
click at [1162, 457] on td "₹11,260.00" at bounding box center [1206, 476] width 129 height 38
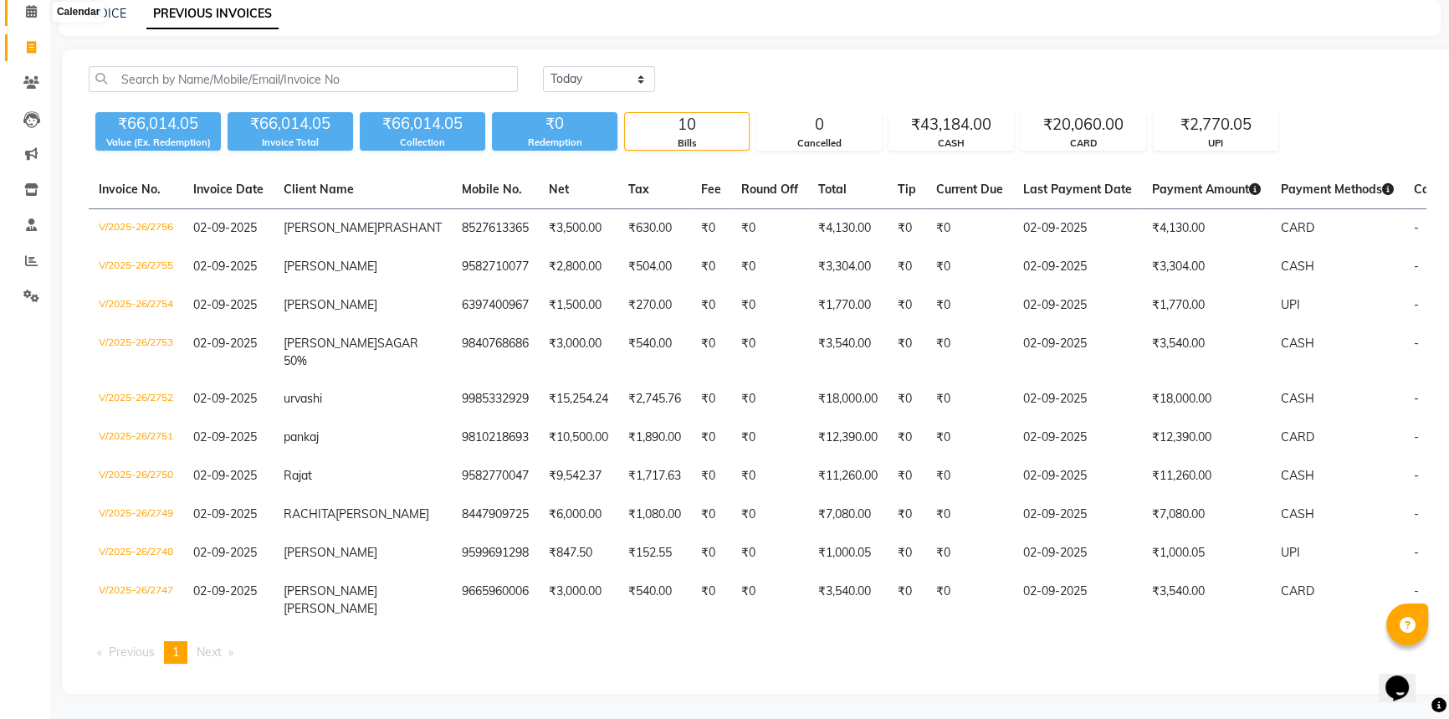
scroll to position [0, 0]
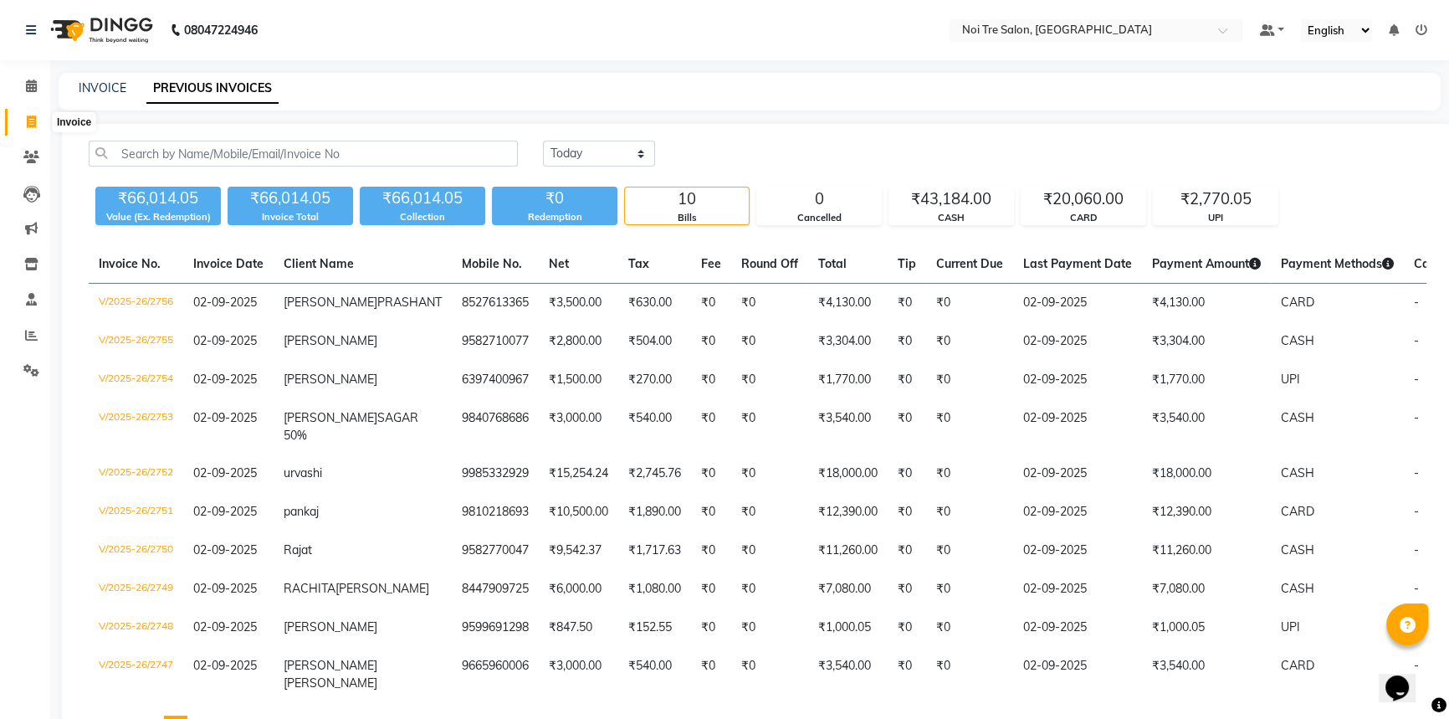
click at [31, 113] on span at bounding box center [31, 122] width 29 height 19
select select "service"
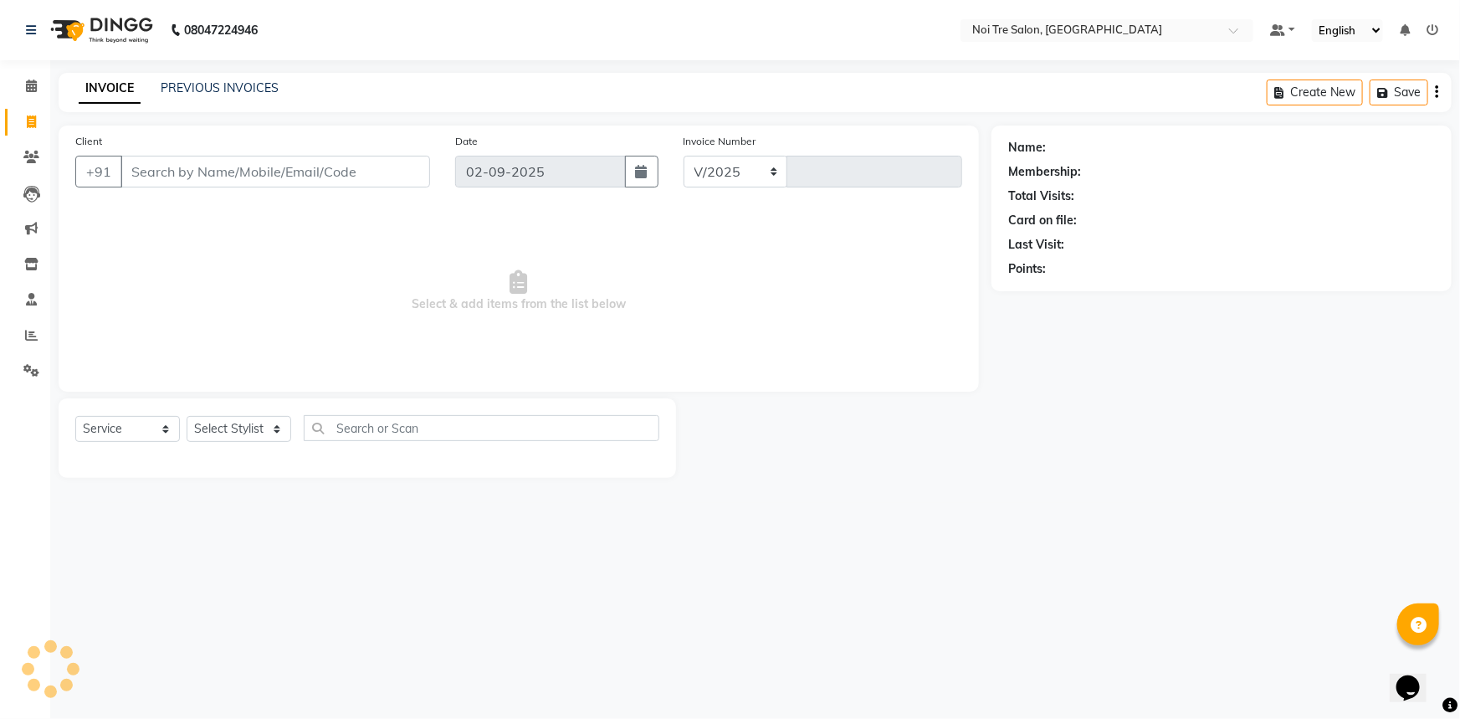
select select "3710"
type input "2757"
click at [248, 439] on select "Select Stylist" at bounding box center [239, 429] width 105 height 26
select select "37920"
click at [187, 416] on select "Select Stylist AFSAR AKRAM ARPIT STYLE DIRECTOR Curls Color Ashok aslam ASLAM A…" at bounding box center [263, 429] width 152 height 26
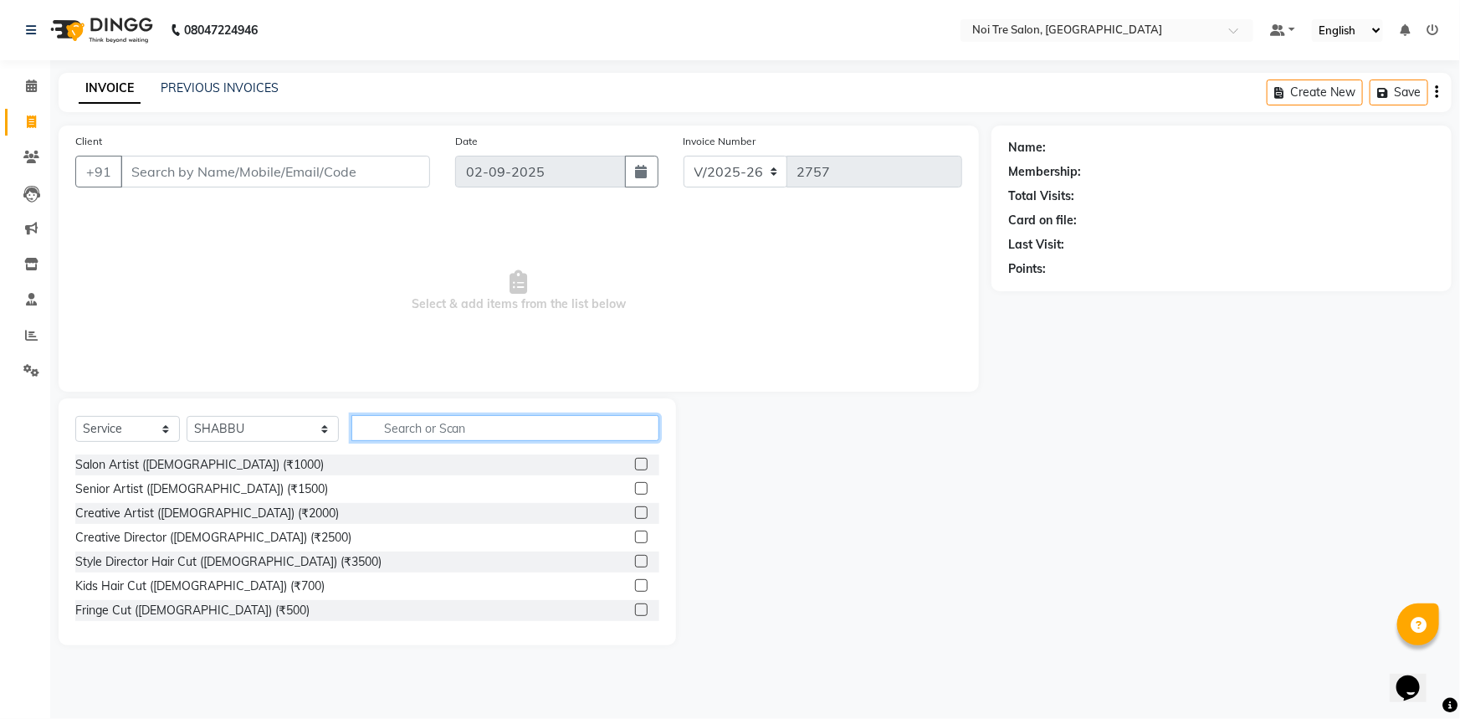
click at [398, 426] on input "text" at bounding box center [505, 428] width 309 height 26
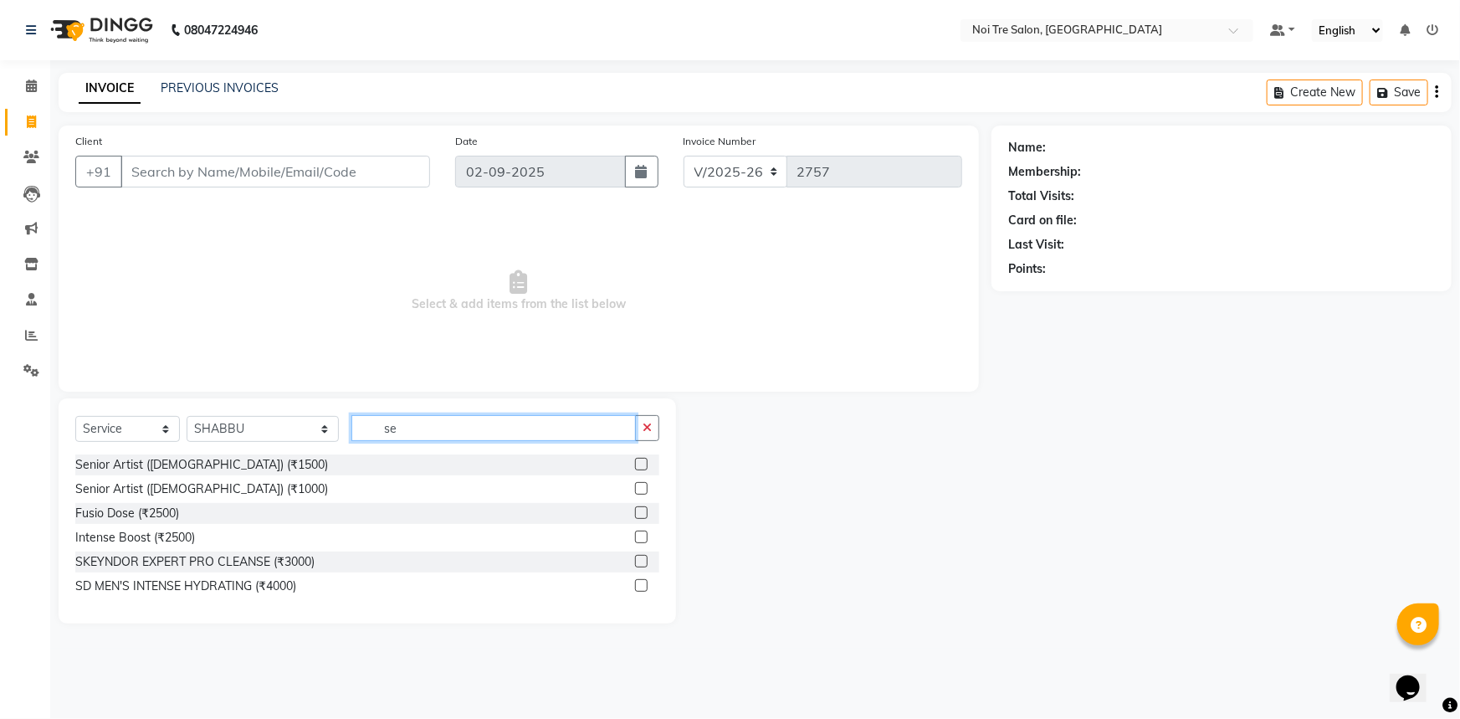
type input "se"
click at [642, 492] on label at bounding box center [641, 488] width 13 height 13
click at [642, 492] on input "checkbox" at bounding box center [640, 489] width 11 height 11
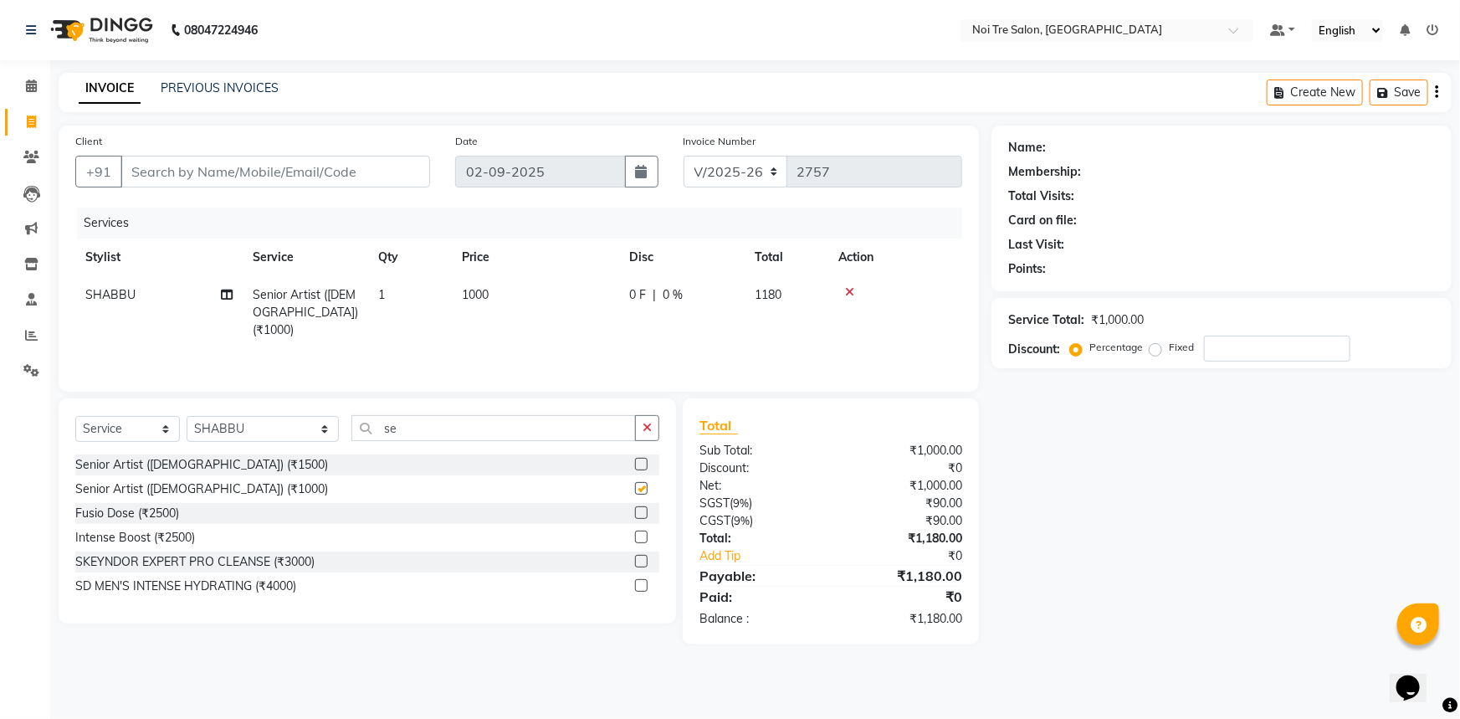
checkbox input "false"
click at [654, 425] on button "button" at bounding box center [647, 428] width 24 height 26
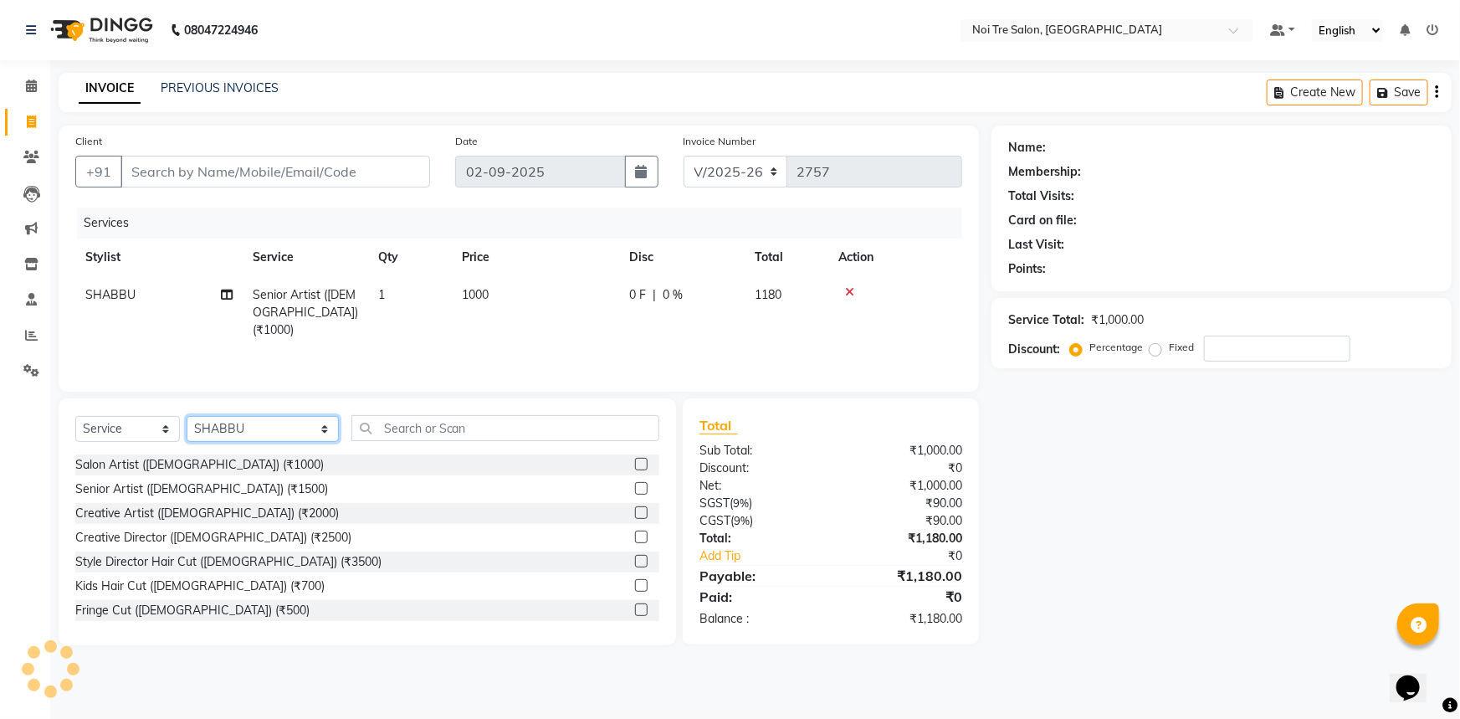
click at [285, 423] on select "Select Stylist AFSAR AKRAM ARPIT STYLE DIRECTOR Curls Color Ashok aslam ASLAM A…" at bounding box center [263, 429] width 152 height 26
select select "58576"
click at [187, 416] on select "Select Stylist AFSAR AKRAM ARPIT STYLE DIRECTOR Curls Color Ashok aslam ASLAM A…" at bounding box center [263, 429] width 152 height 26
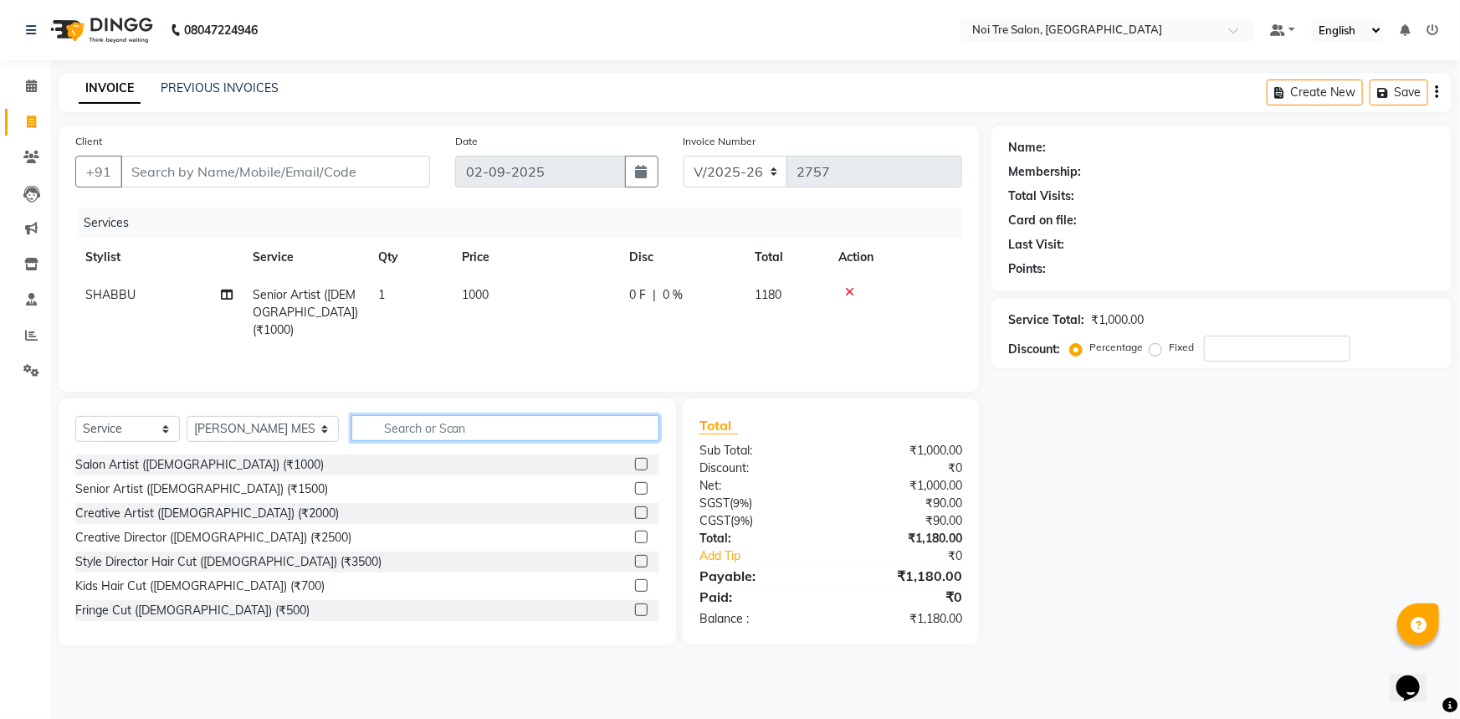
click at [352, 425] on input "text" at bounding box center [505, 428] width 309 height 26
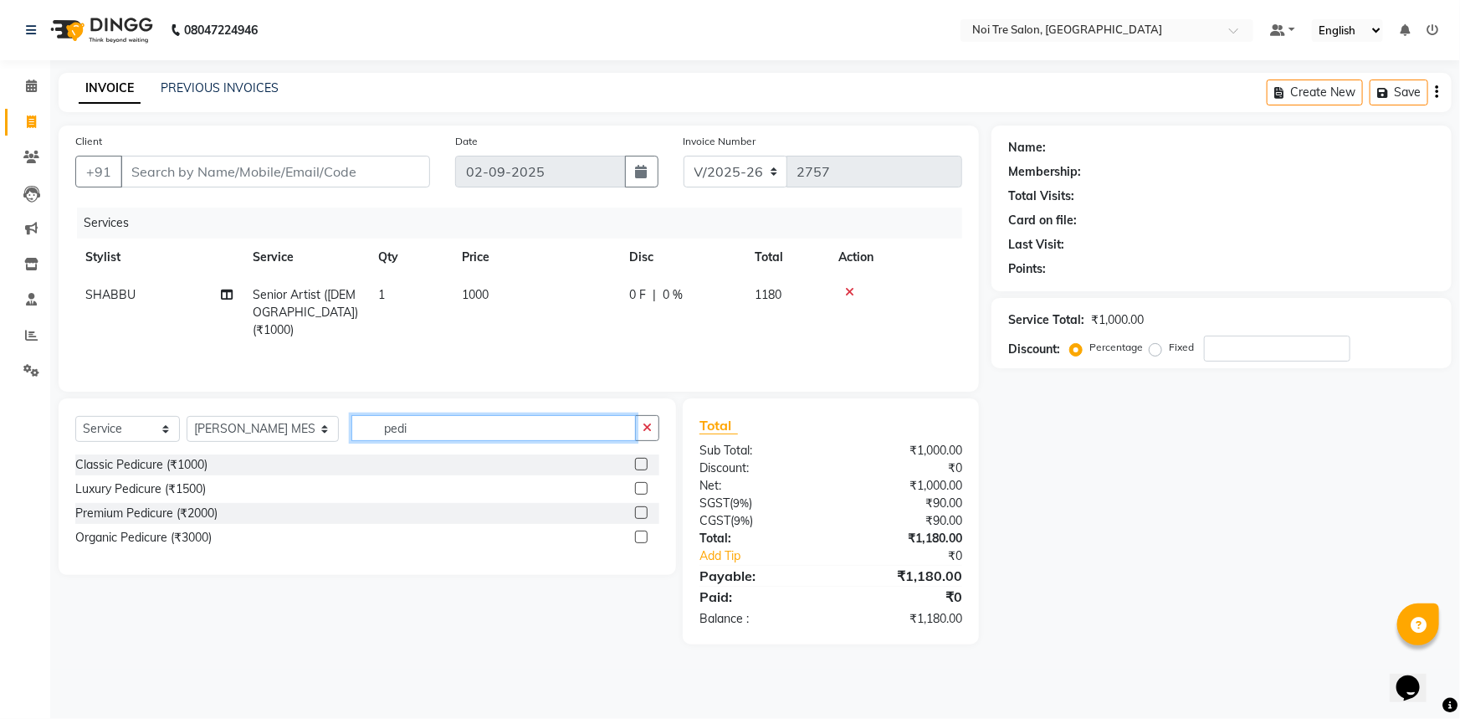
type input "pedi"
click at [646, 459] on div at bounding box center [647, 464] width 24 height 21
click at [641, 459] on label at bounding box center [641, 464] width 13 height 13
click at [641, 459] on input "checkbox" at bounding box center [640, 464] width 11 height 11
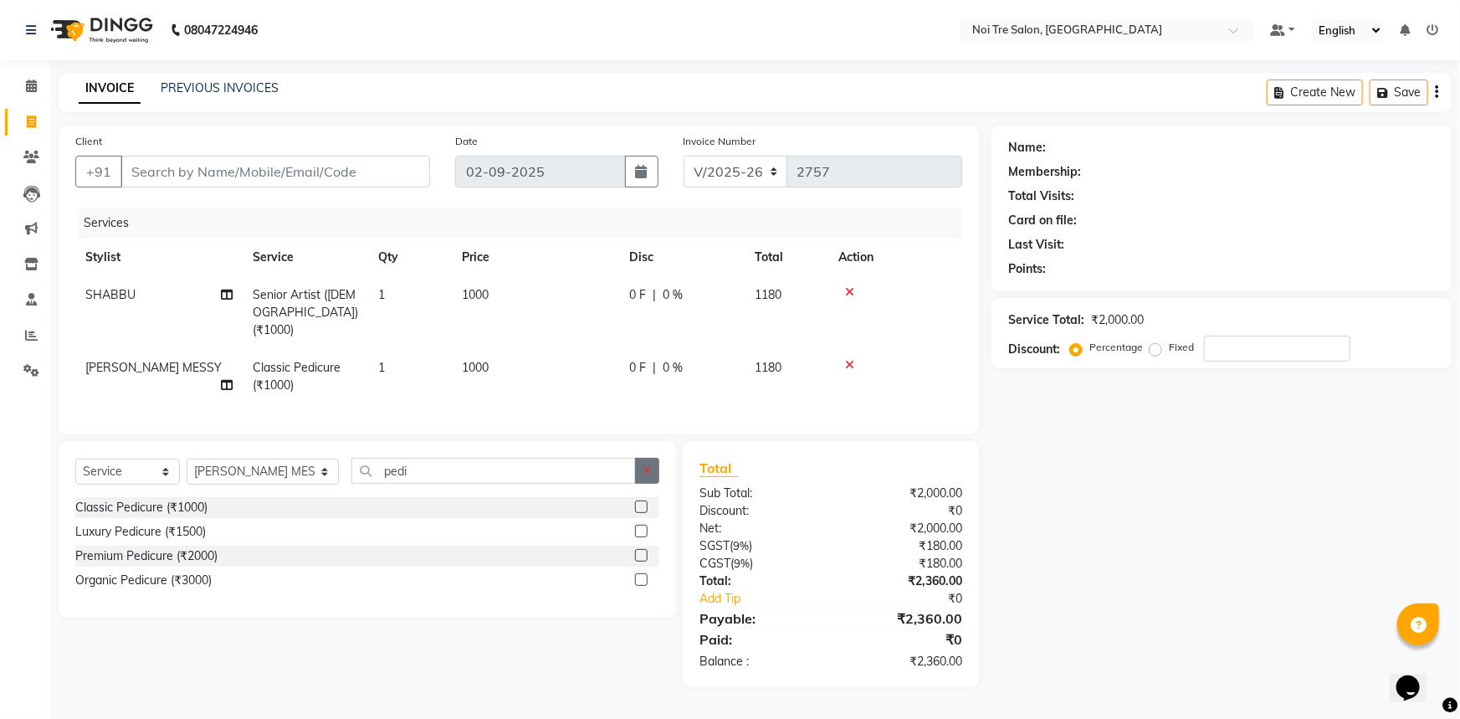
checkbox input "false"
click at [641, 459] on button "button" at bounding box center [647, 471] width 24 height 26
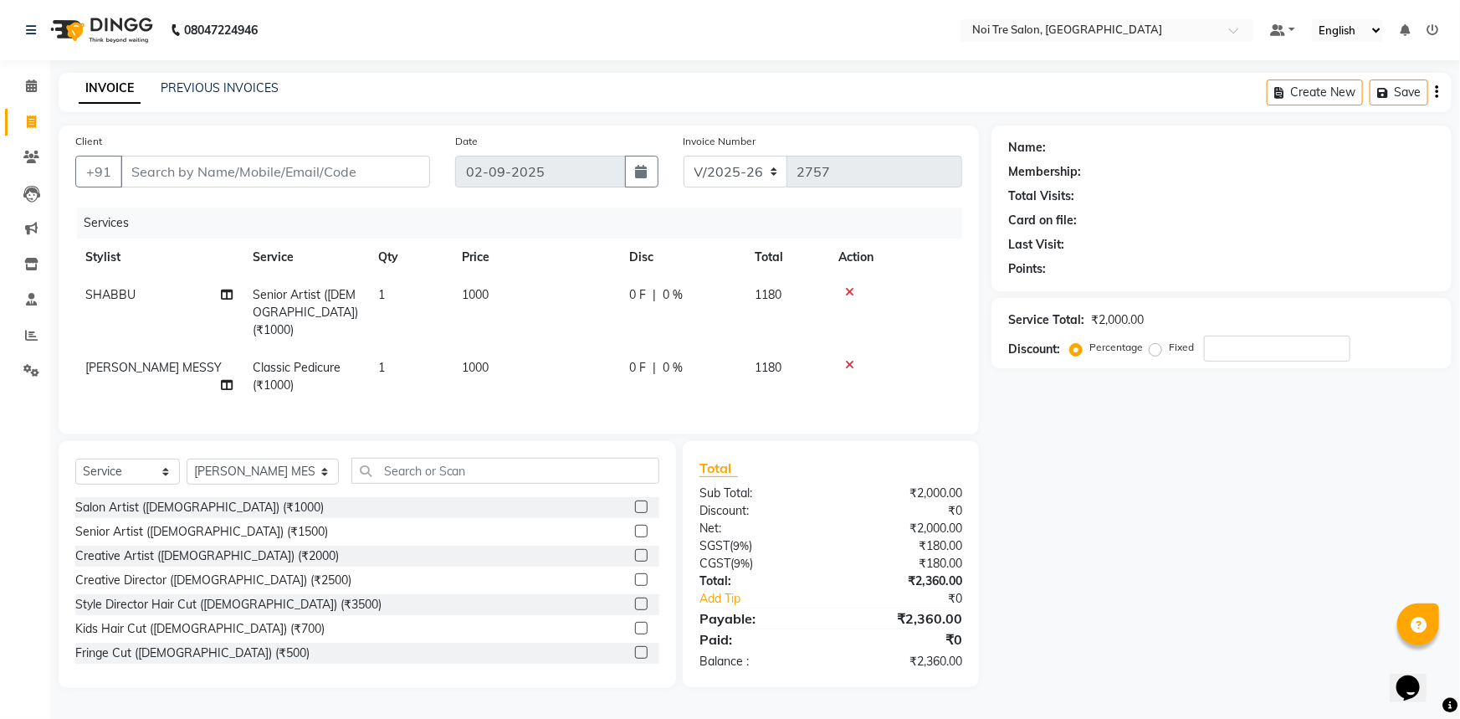
click at [533, 288] on td "1000" at bounding box center [535, 312] width 167 height 73
select select "37920"
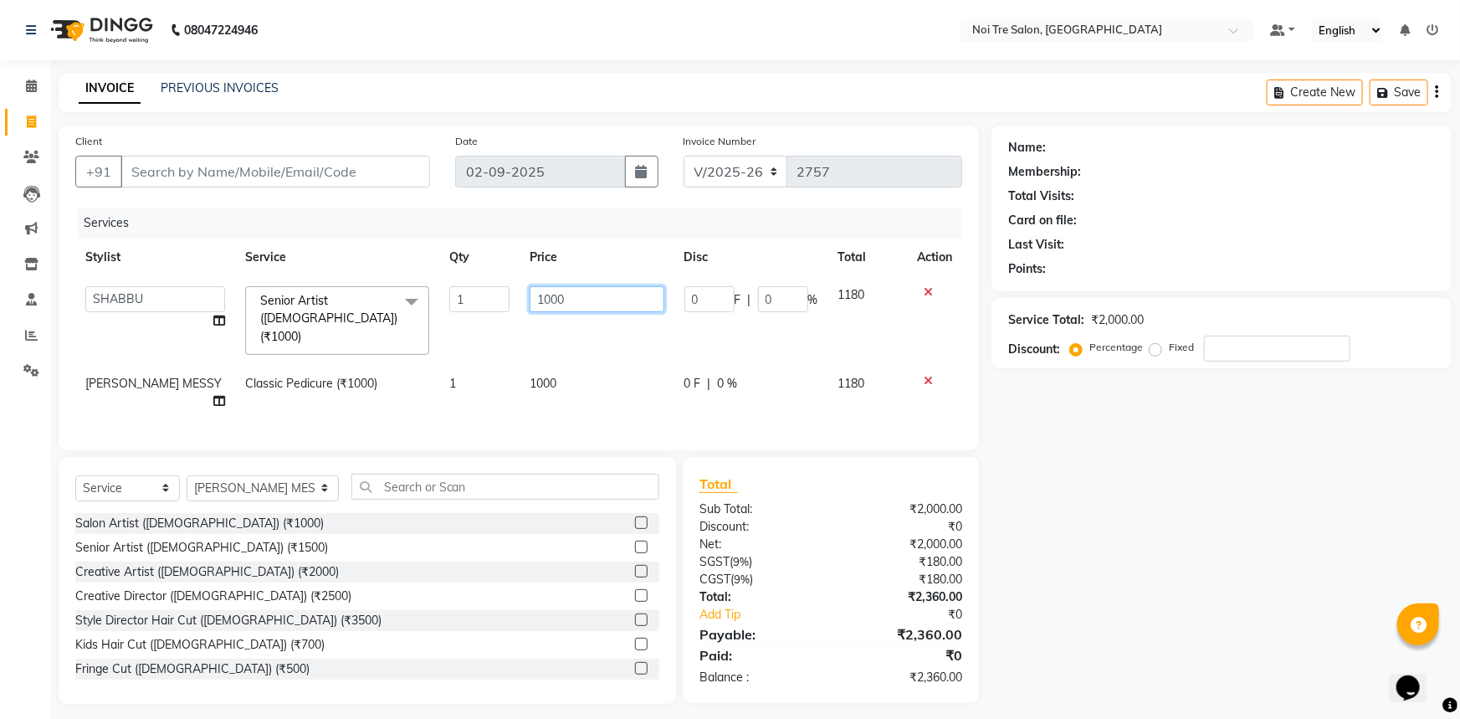
drag, startPoint x: 569, startPoint y: 295, endPoint x: 513, endPoint y: 301, distance: 56.5
click at [513, 301] on tr "AFSAR AKRAM ARPIT STYLE DIRECTOR Curls Color Ashok aslam ASLAM ATUL azad Azad B…" at bounding box center [518, 320] width 887 height 89
type input "1500"
click at [1359, 471] on div "Name: Membership: Total Visits: Card on file: Last Visit: Points: Service Total…" at bounding box center [1228, 415] width 473 height 578
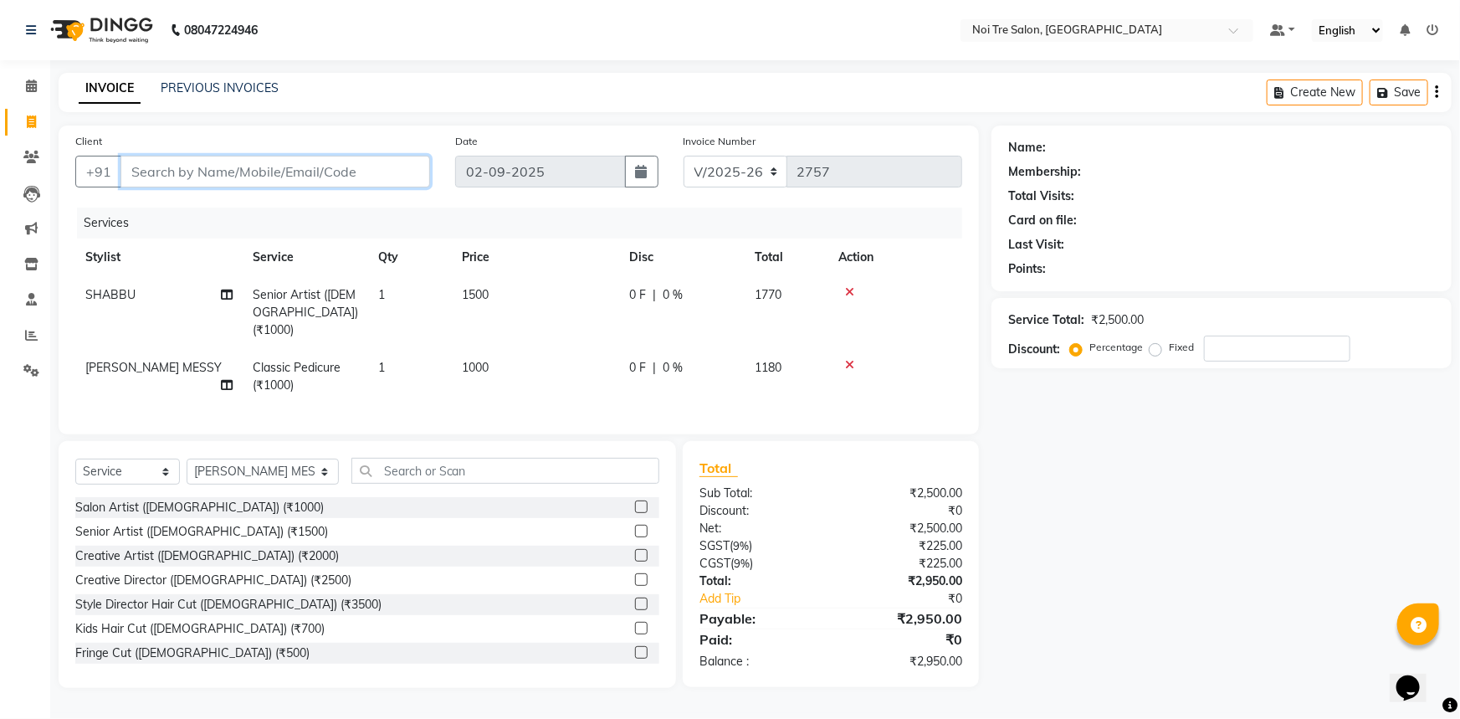
click at [322, 172] on input "Client" at bounding box center [275, 172] width 310 height 32
type input "9"
type input "0"
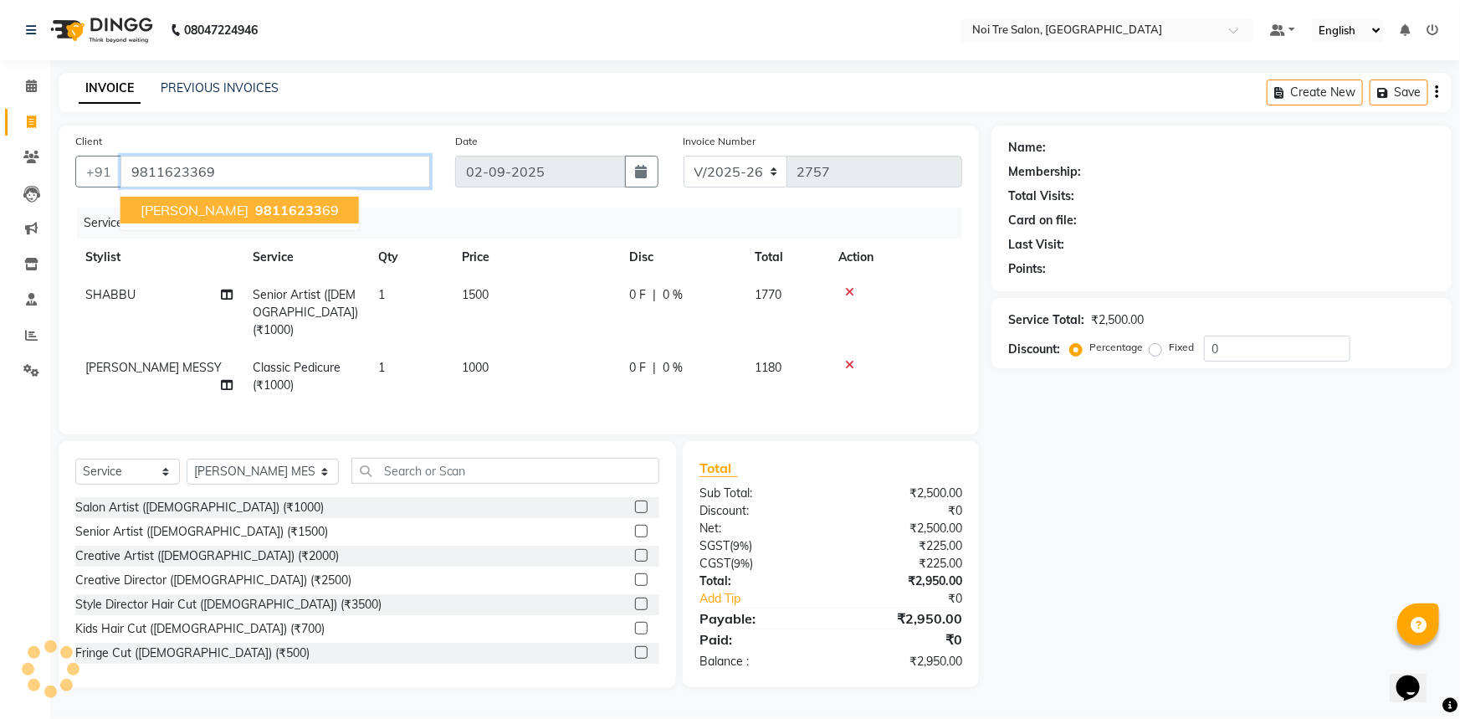
type input "9811623369"
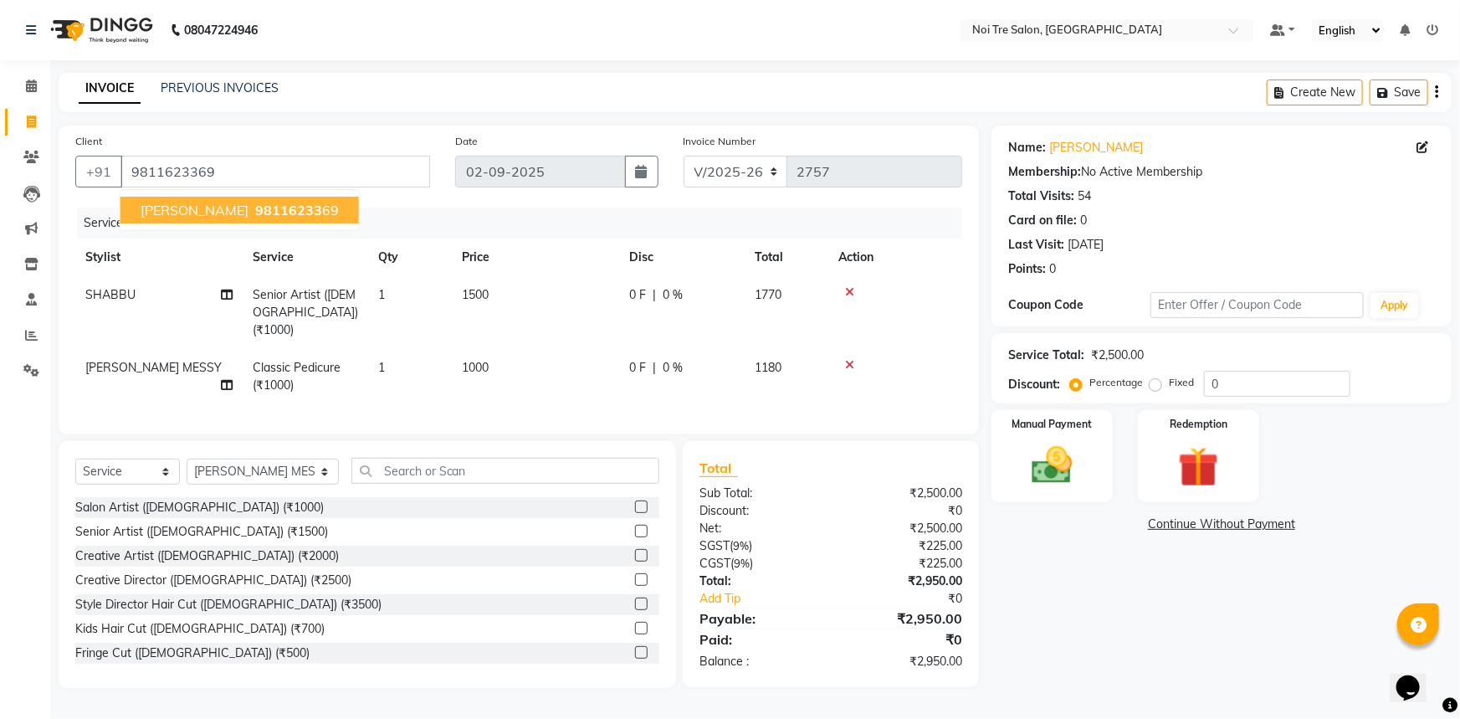
click at [308, 208] on span "98116233" at bounding box center [288, 210] width 67 height 17
click at [1074, 597] on div "Name: Ishrar Ahmad Membership: No Active Membership Total Visits: 54 Card on fi…" at bounding box center [1228, 407] width 473 height 562
click at [1002, 443] on div "Manual Payment" at bounding box center [1052, 456] width 126 height 96
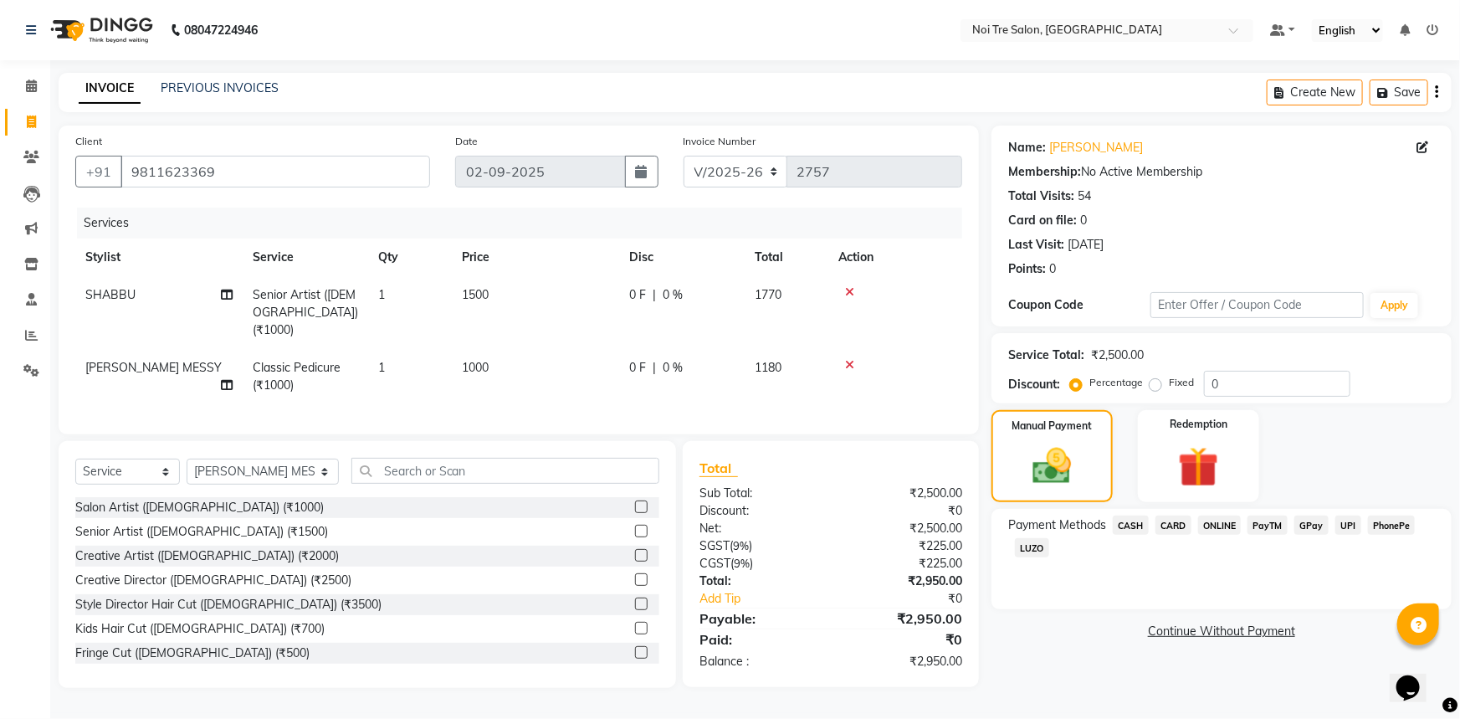
click at [1130, 523] on span "CASH" at bounding box center [1131, 524] width 36 height 19
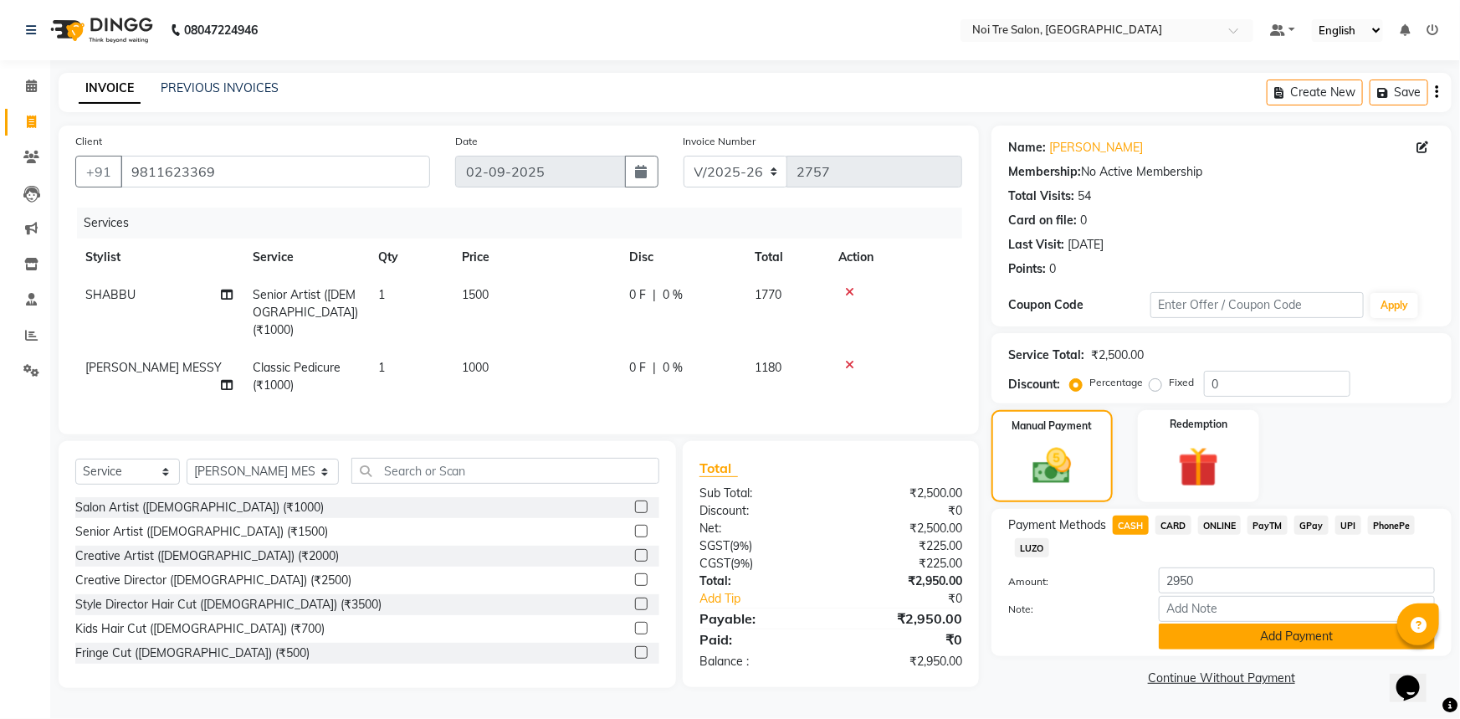
click at [1263, 648] on button "Add Payment" at bounding box center [1297, 636] width 276 height 26
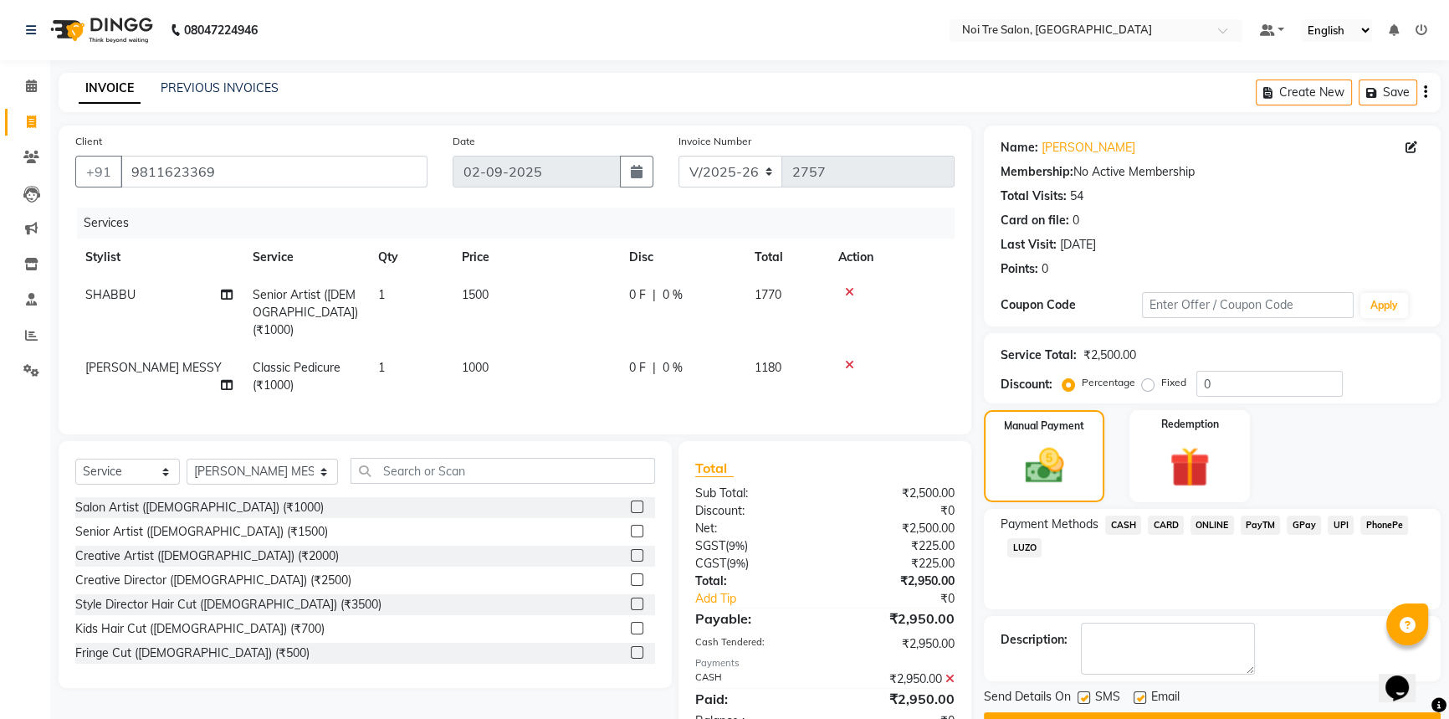
scroll to position [47, 0]
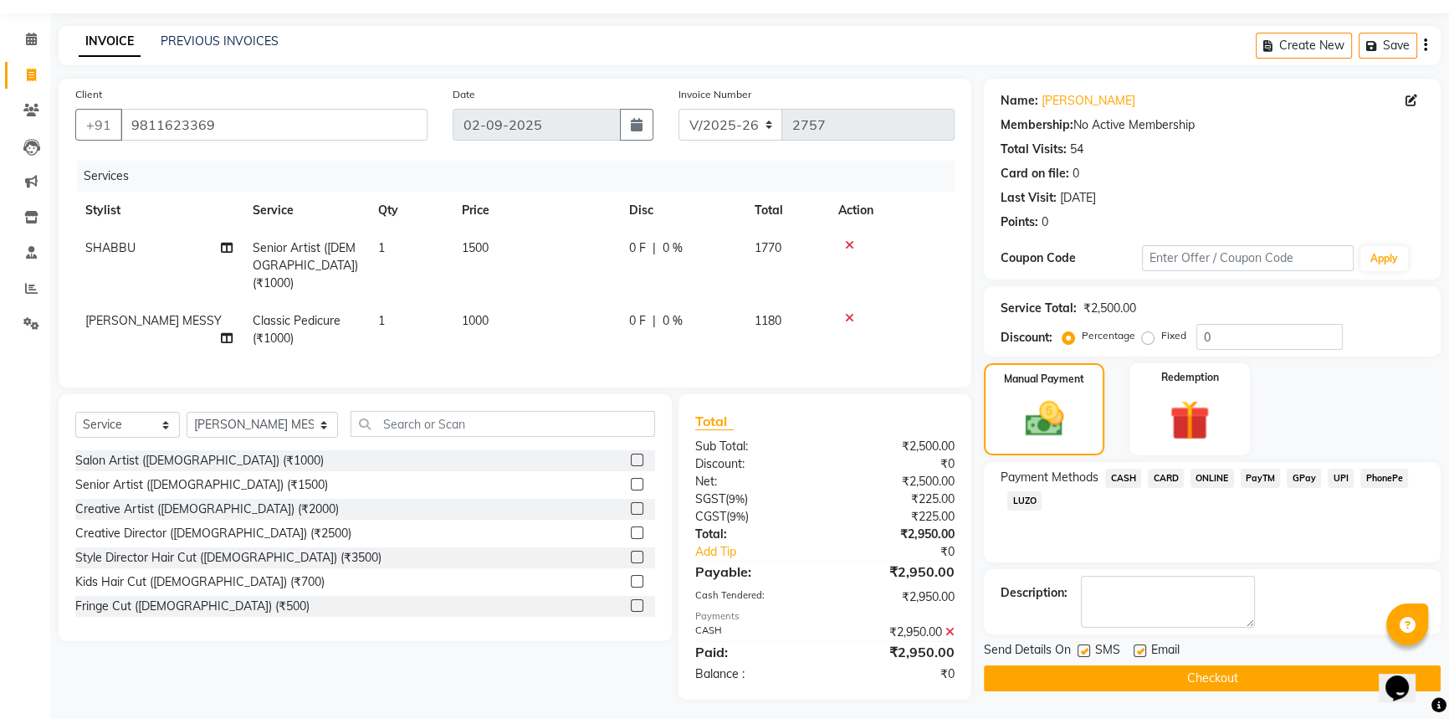
click at [1203, 678] on button "Checkout" at bounding box center [1212, 678] width 457 height 26
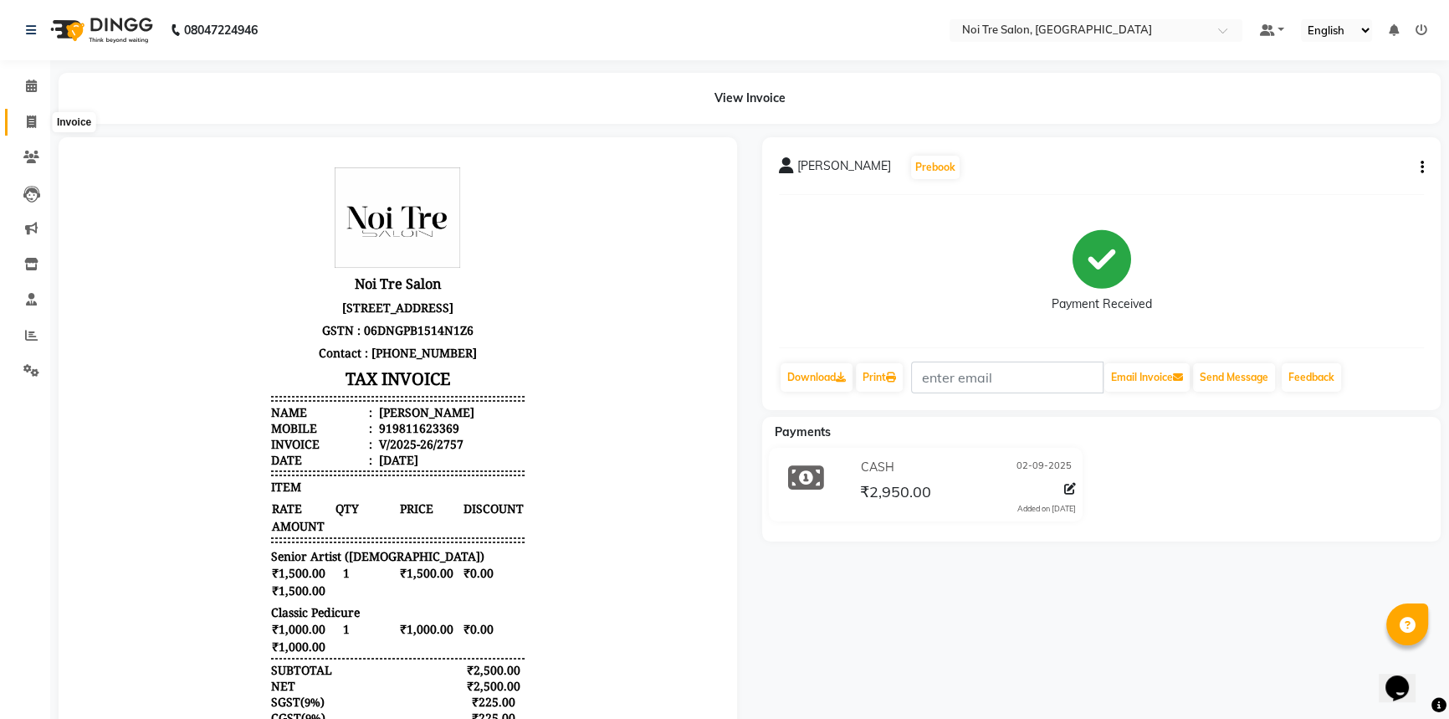
click at [18, 122] on span at bounding box center [31, 122] width 29 height 19
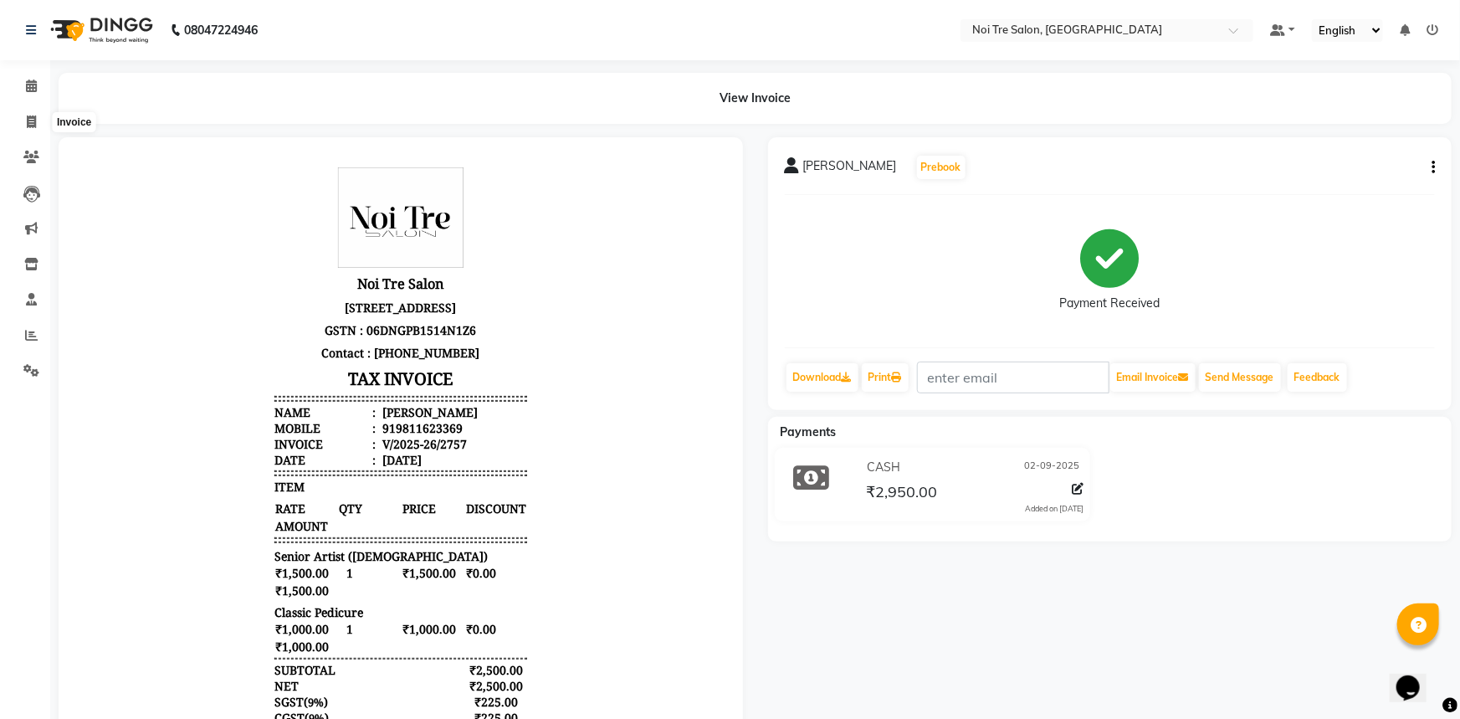
select select "service"
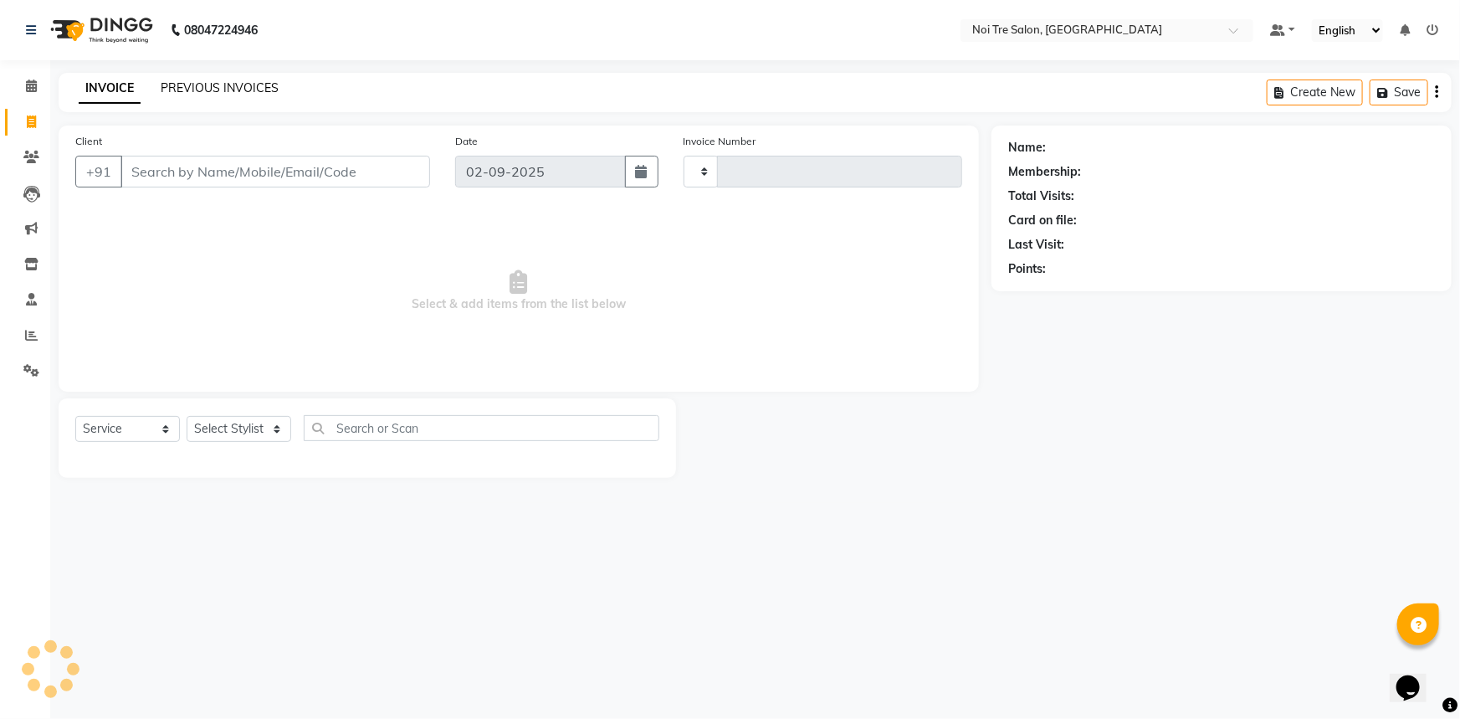
type input "2758"
select select "3710"
click at [261, 90] on link "PREVIOUS INVOICES" at bounding box center [220, 87] width 118 height 15
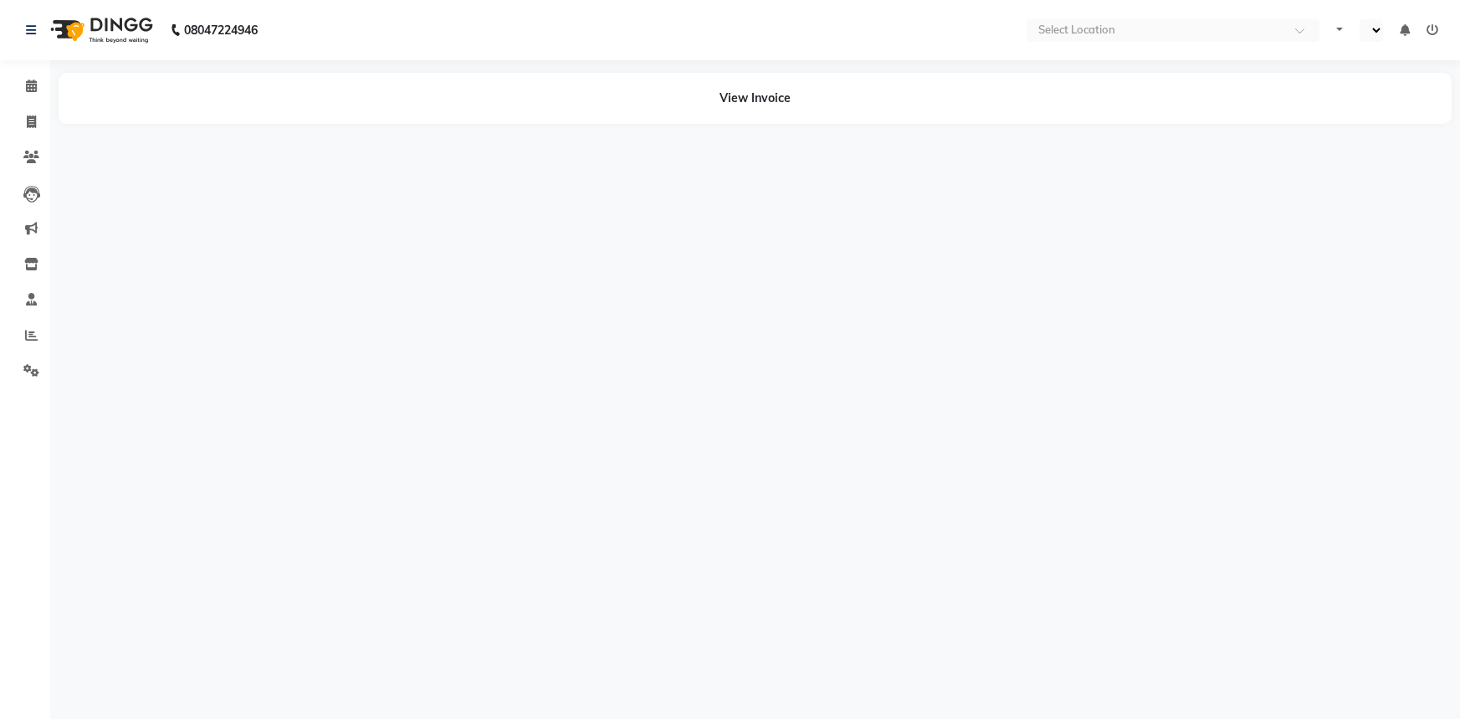
select select "en"
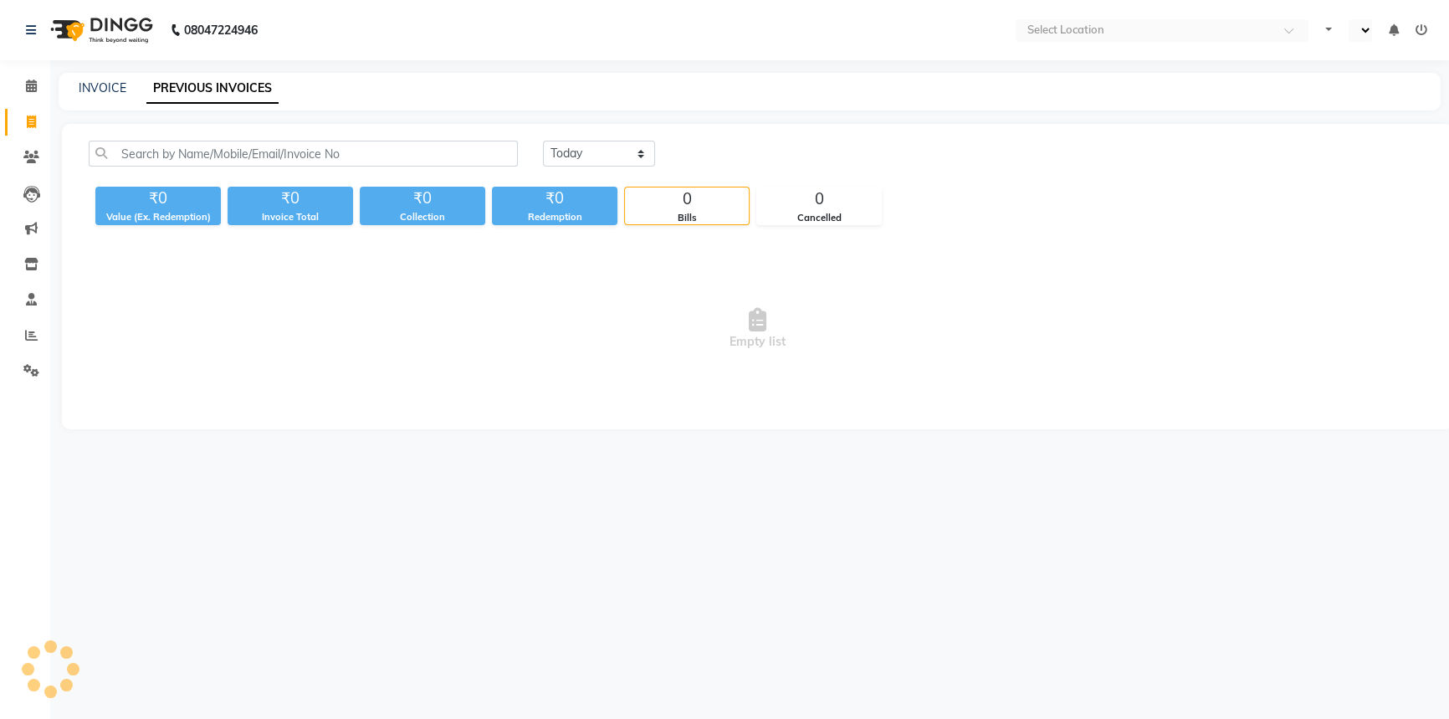
select select "en"
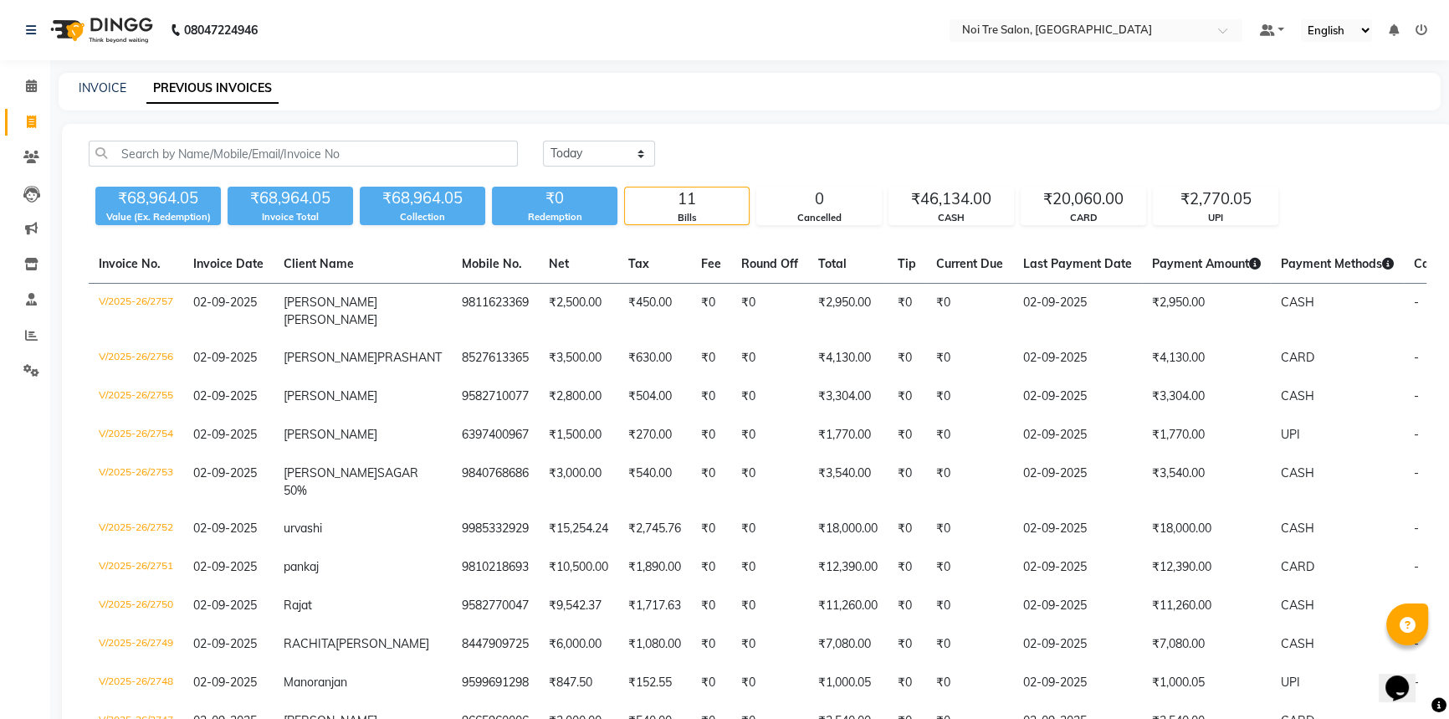
click at [1422, 25] on icon at bounding box center [1422, 30] width 12 height 12
